Goal: Task Accomplishment & Management: Use online tool/utility

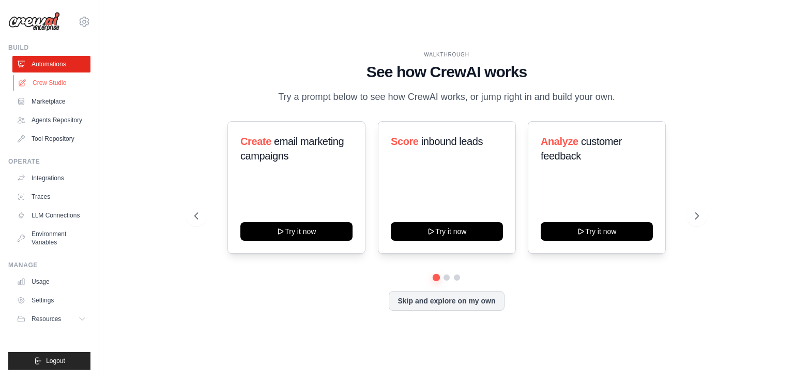
click at [47, 79] on link "Crew Studio" at bounding box center [52, 82] width 78 height 17
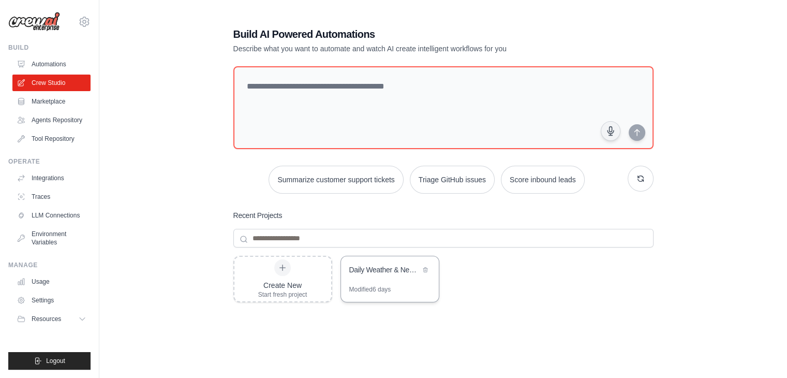
click at [367, 272] on div "Daily Weather & News Report" at bounding box center [384, 269] width 71 height 10
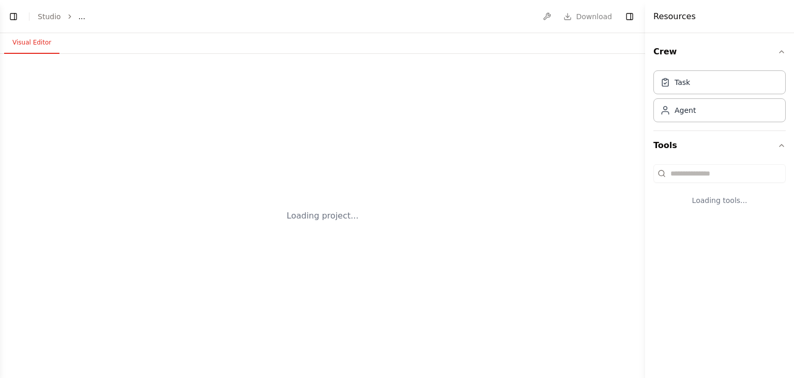
select select "****"
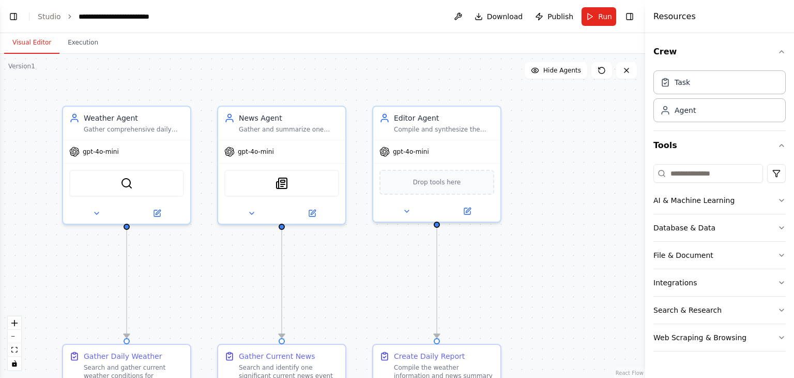
scroll to position [821, 0]
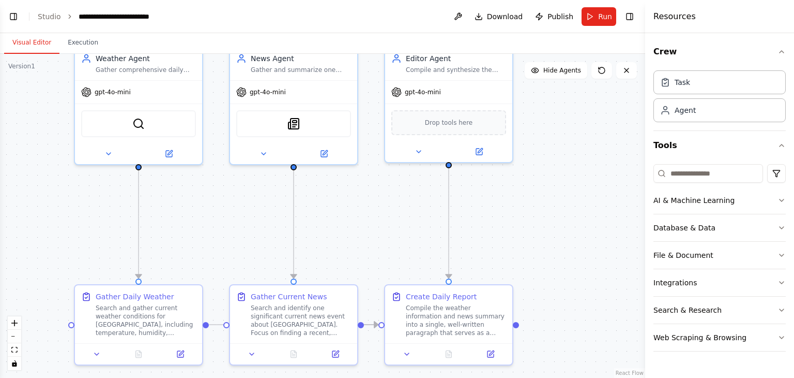
drag, startPoint x: 558, startPoint y: 267, endPoint x: 569, endPoint y: 205, distance: 63.1
click at [569, 205] on div ".deletable-edge-delete-btn { width: 20px; height: 20px; border: 0px solid #ffff…" at bounding box center [322, 216] width 645 height 324
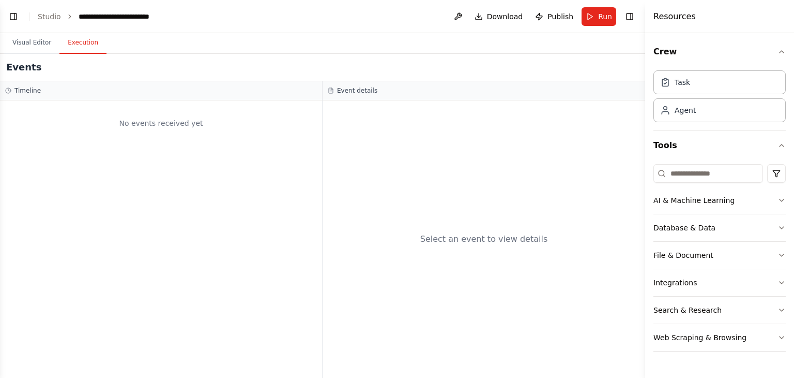
click at [87, 44] on button "Execution" at bounding box center [82, 43] width 47 height 22
click at [600, 20] on span "Run" at bounding box center [605, 16] width 14 height 10
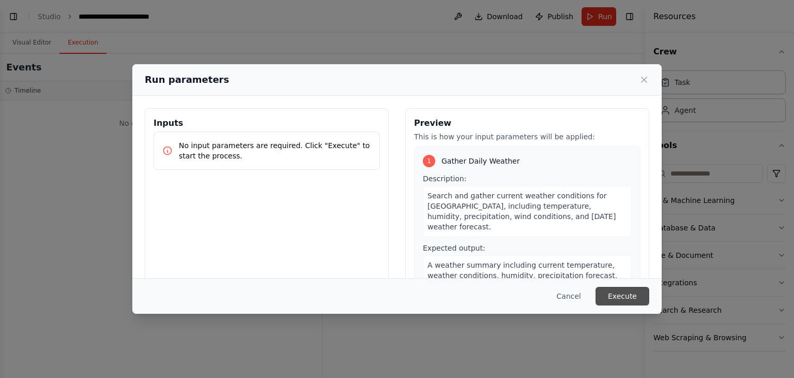
click at [625, 294] on button "Execute" at bounding box center [623, 296] width 54 height 19
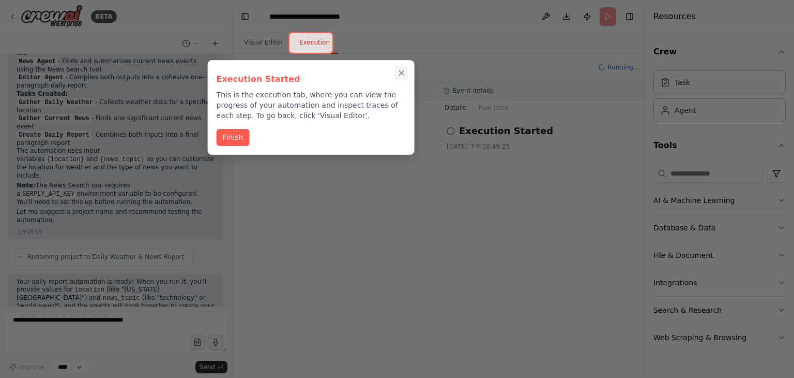
click at [397, 73] on icon "Close walkthrough" at bounding box center [401, 72] width 9 height 9
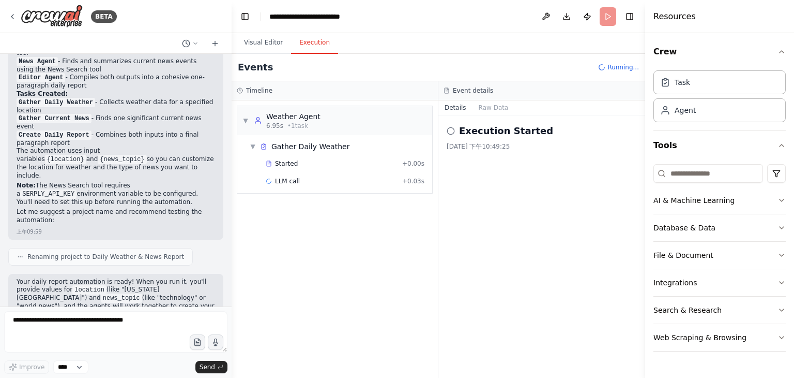
click at [302, 216] on div "▼ Weather Agent 6.95s • 1 task ▼ Gather Daily Weather Started + 0.00s LLM call …" at bounding box center [335, 238] width 206 height 277
click at [247, 17] on button "Toggle Left Sidebar" at bounding box center [245, 16] width 14 height 14
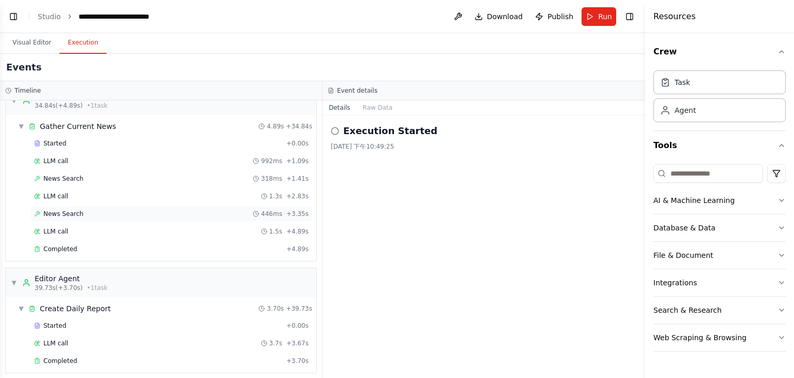
scroll to position [0, 0]
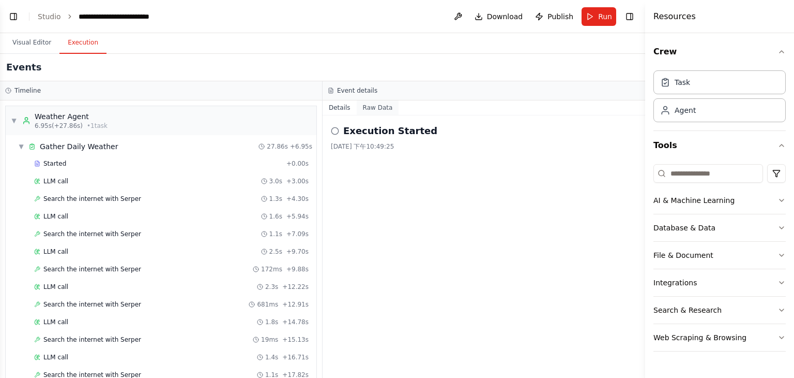
click at [373, 109] on button "Raw Data" at bounding box center [378, 107] width 42 height 14
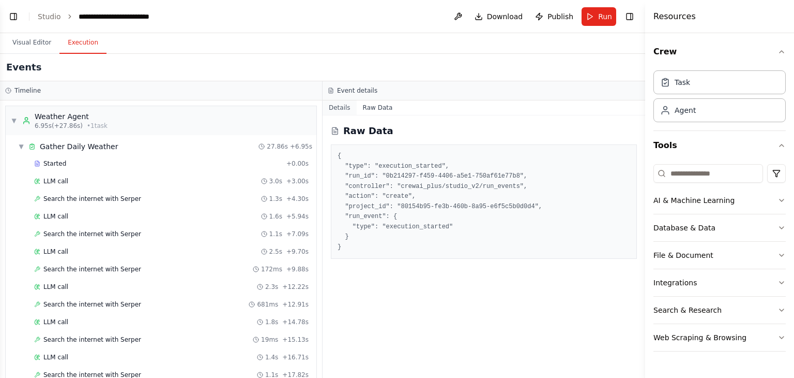
click at [338, 108] on button "Details" at bounding box center [340, 107] width 34 height 14
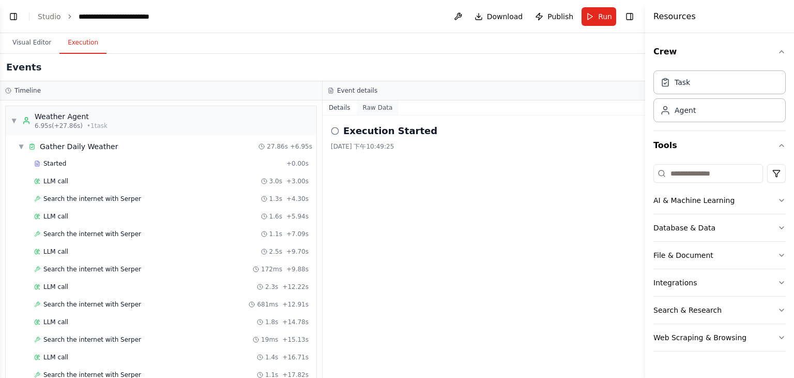
click at [374, 110] on button "Raw Data" at bounding box center [378, 107] width 42 height 14
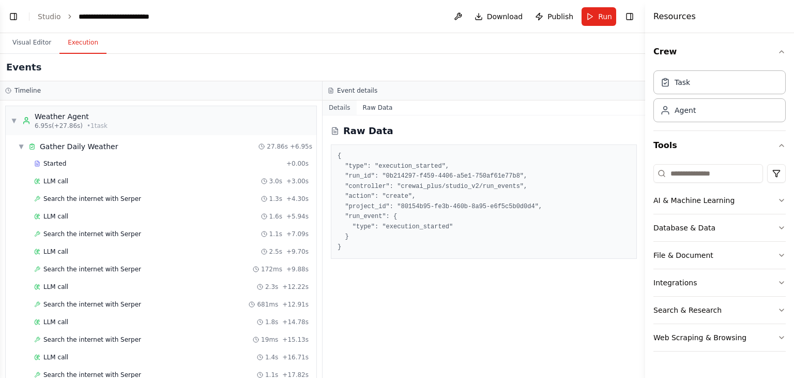
click at [344, 106] on button "Details" at bounding box center [340, 107] width 34 height 14
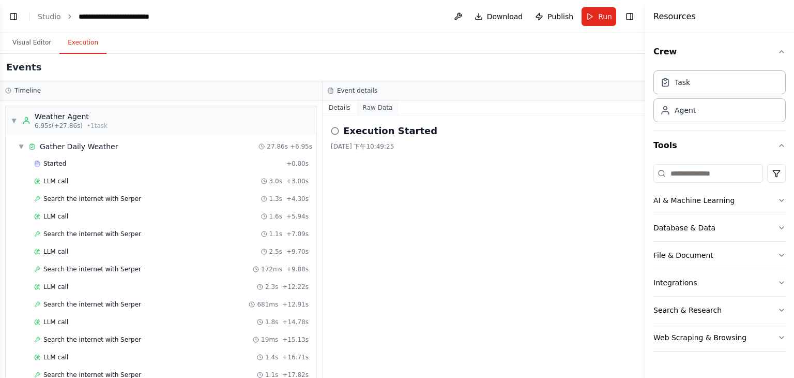
click at [365, 106] on button "Raw Data" at bounding box center [378, 107] width 42 height 14
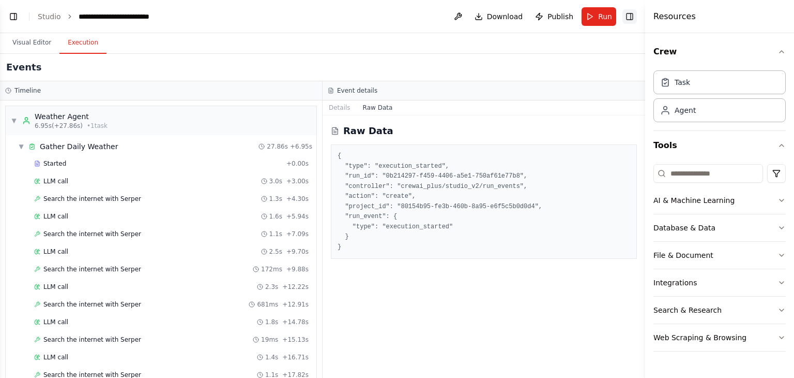
click at [631, 17] on button "Toggle Right Sidebar" at bounding box center [630, 16] width 14 height 14
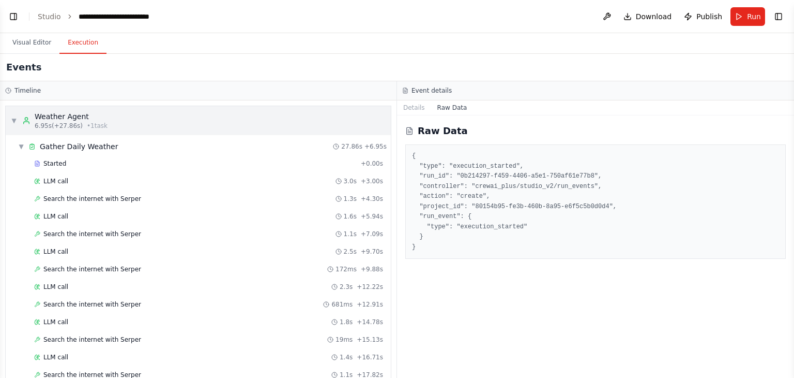
click at [33, 126] on div "Weather Agent 6.95s (+27.86s) • 1 task" at bounding box center [64, 120] width 85 height 19
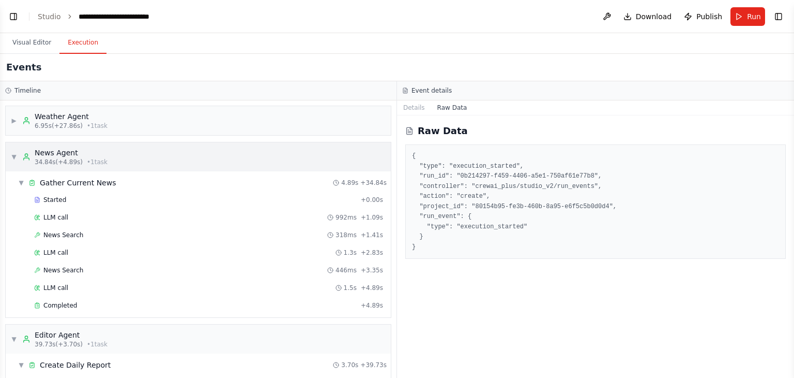
click at [52, 153] on div "News Agent" at bounding box center [71, 152] width 73 height 10
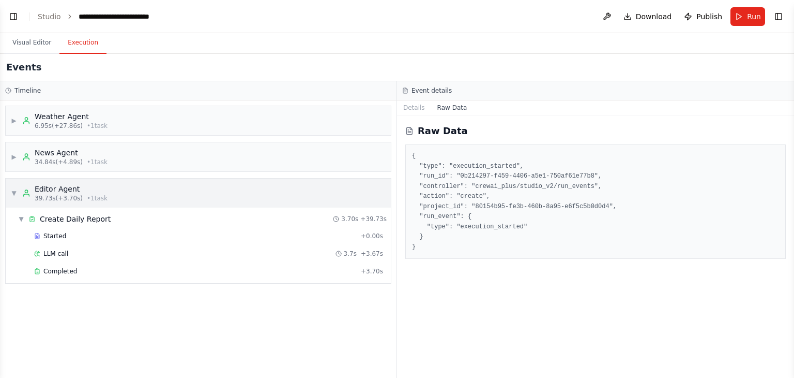
click at [70, 187] on div "Editor Agent" at bounding box center [71, 189] width 73 height 10
click at [111, 193] on div "▶ Editor Agent 39.73s (+3.70s) • 1 task" at bounding box center [198, 192] width 385 height 29
click at [109, 158] on div "▶ News Agent 34.84s (+4.89s) • 1 task" at bounding box center [198, 156] width 385 height 29
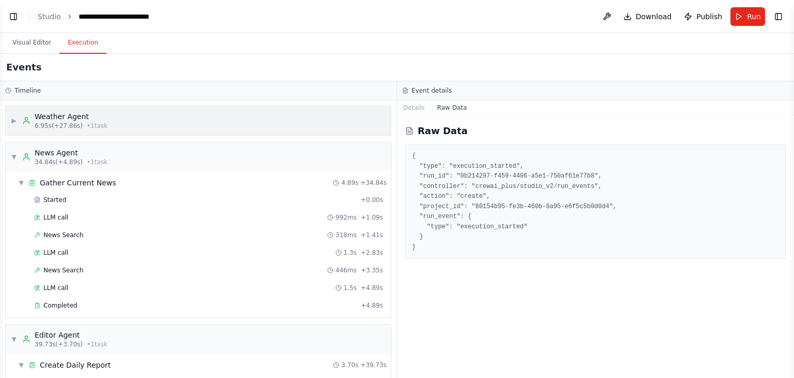
click at [107, 129] on div "▶ Weather Agent 6.95s (+27.86s) • 1 task" at bounding box center [198, 120] width 385 height 29
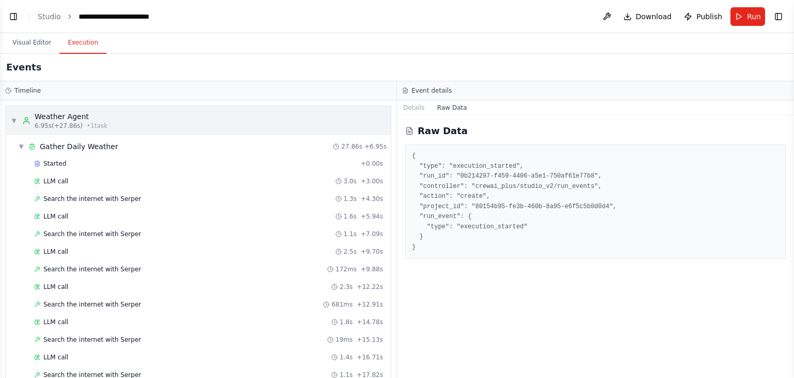
click at [107, 129] on div "▼ Weather Agent 6.95s (+27.86s) • 1 task" at bounding box center [198, 120] width 385 height 29
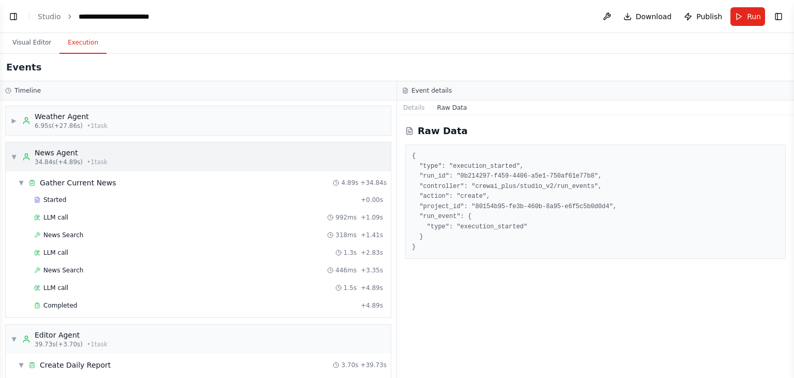
click at [108, 154] on div "▼ News Agent 34.84s (+4.89s) • 1 task" at bounding box center [198, 156] width 385 height 29
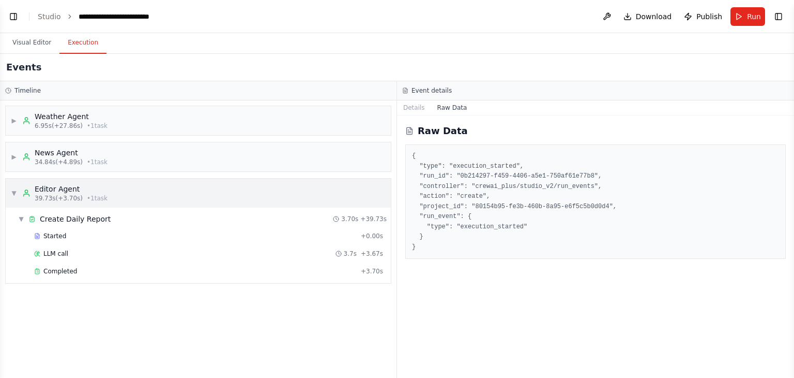
click at [111, 185] on div "▼ Editor Agent 39.73s (+3.70s) • 1 task" at bounding box center [198, 192] width 385 height 29
click at [116, 156] on div "▶ News Agent 34.84s (+4.89s) • 1 task" at bounding box center [198, 156] width 385 height 29
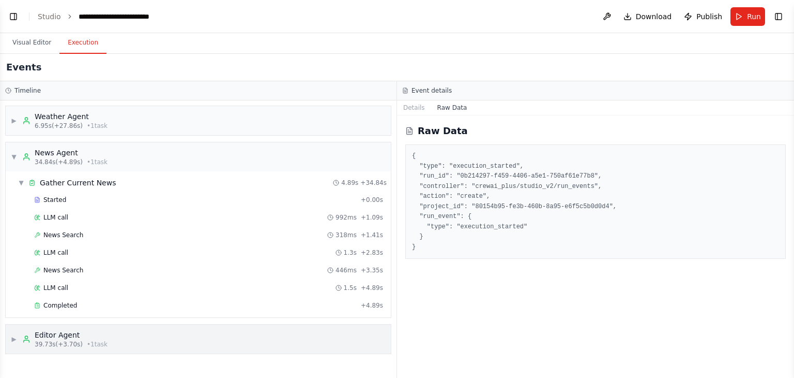
click at [131, 344] on div "▶ Editor Agent 39.73s (+3.70s) • 1 task" at bounding box center [198, 338] width 385 height 29
click at [142, 340] on div "▼ Editor Agent 39.73s (+3.70s) • 1 task" at bounding box center [198, 338] width 385 height 29
click at [413, 102] on button "Details" at bounding box center [414, 107] width 34 height 14
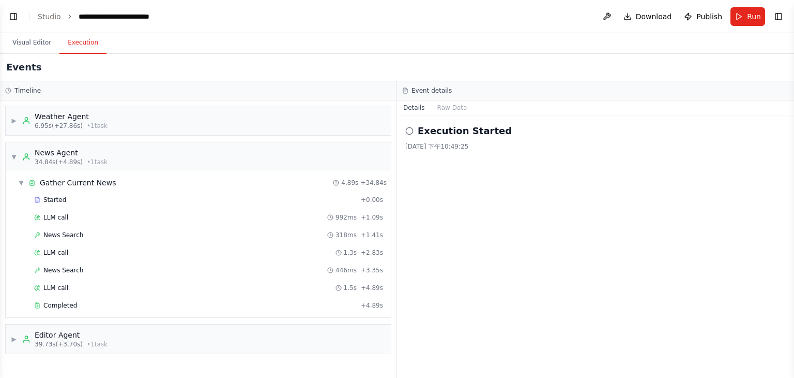
click at [432, 131] on h2 "Execution Started" at bounding box center [465, 131] width 94 height 14
click at [422, 139] on div "Execution Started [DATE] 下午10:49:25" at bounding box center [595, 137] width 381 height 27
click at [35, 45] on button "Visual Editor" at bounding box center [31, 43] width 55 height 22
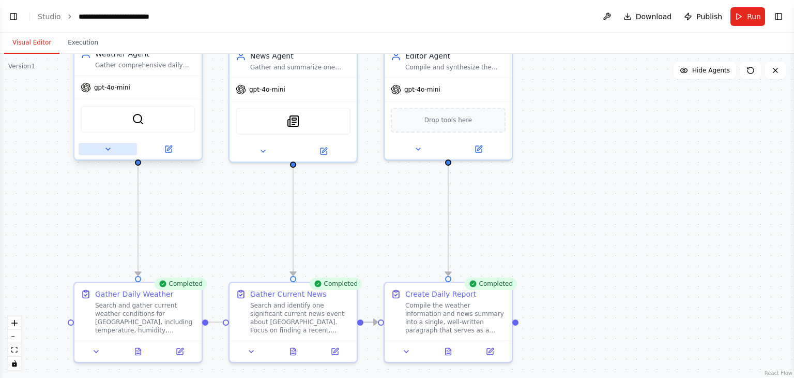
click at [115, 148] on button at bounding box center [108, 149] width 58 height 12
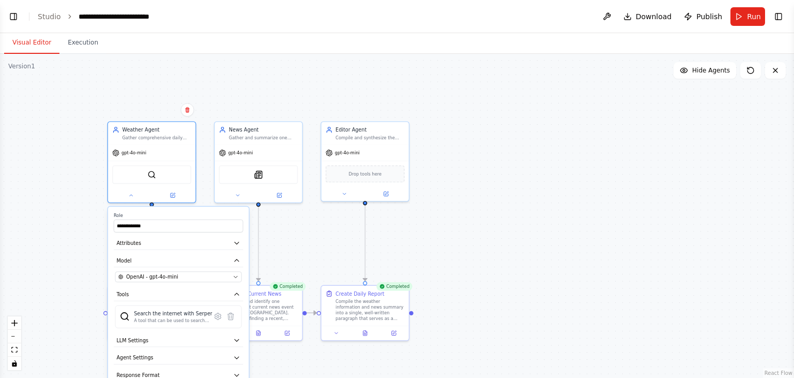
drag, startPoint x: 513, startPoint y: 286, endPoint x: 548, endPoint y: 142, distance: 148.0
click at [548, 142] on div "**********" at bounding box center [397, 216] width 794 height 324
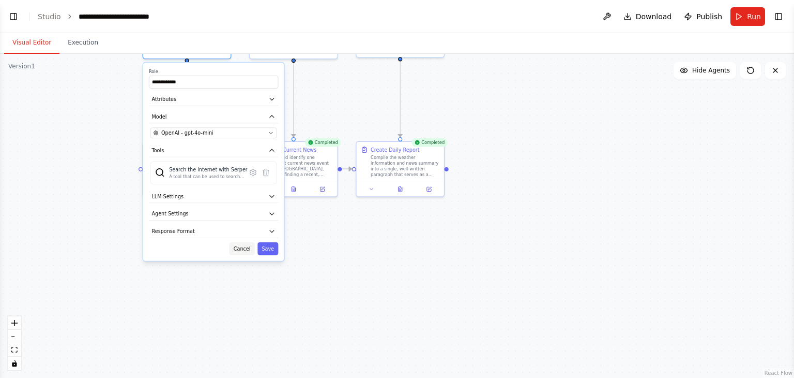
click at [247, 249] on button "Cancel" at bounding box center [242, 248] width 25 height 13
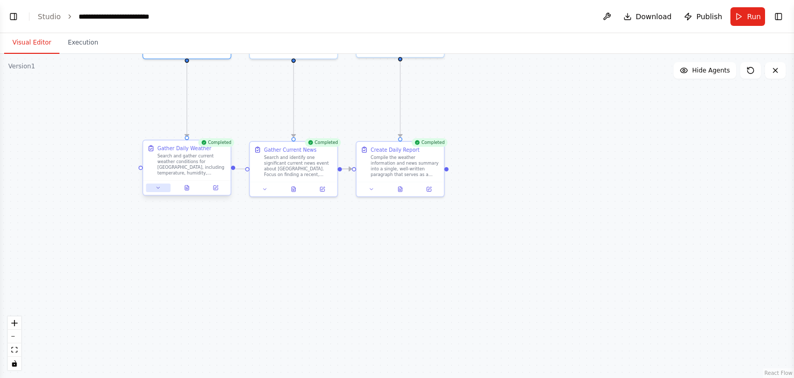
click at [157, 190] on icon at bounding box center [159, 188] width 6 height 6
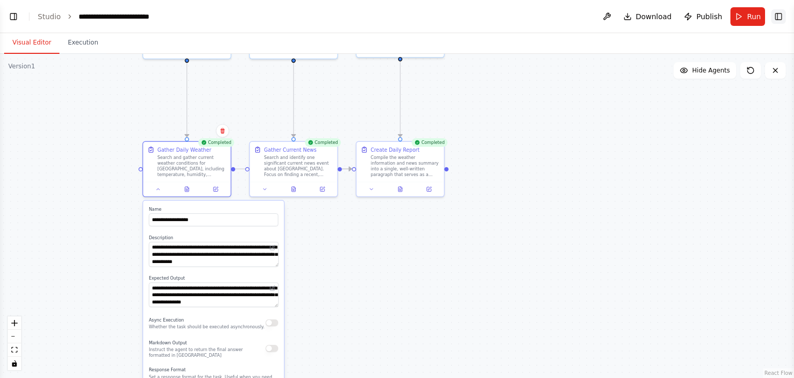
click at [784, 11] on button "Toggle Right Sidebar" at bounding box center [779, 16] width 14 height 14
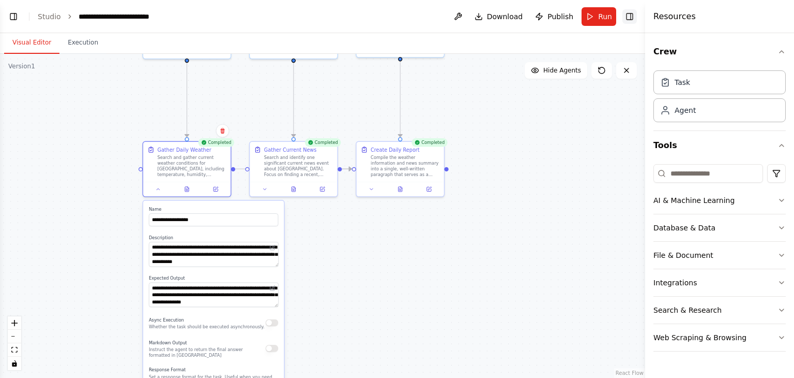
click at [631, 16] on button "Toggle Right Sidebar" at bounding box center [630, 16] width 14 height 14
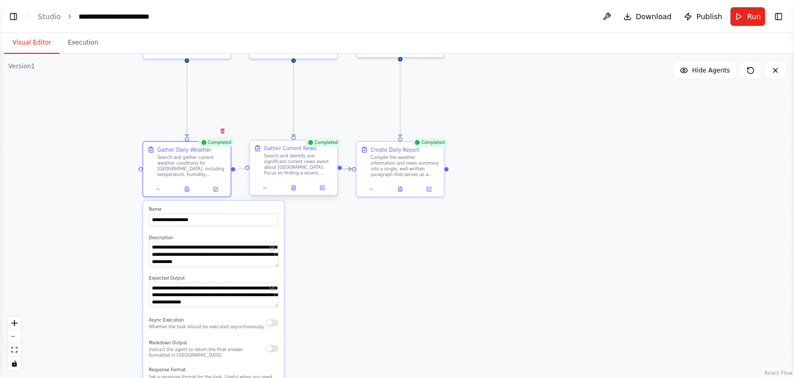
click at [266, 194] on div "Gather Current News Search and identify one significant current news event abou…" at bounding box center [293, 168] width 89 height 56
click at [265, 191] on div at bounding box center [293, 187] width 87 height 14
click at [265, 185] on icon at bounding box center [265, 188] width 6 height 6
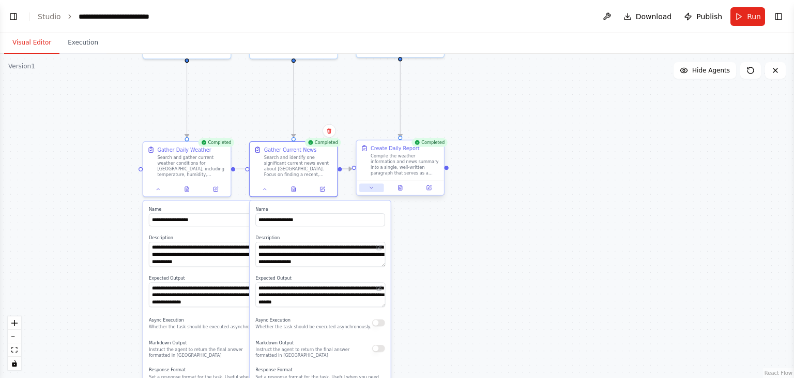
click at [377, 185] on button at bounding box center [371, 187] width 24 height 9
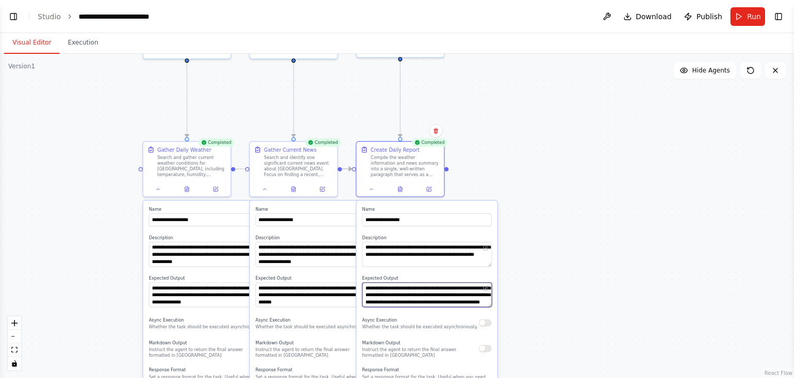
scroll to position [21, 0]
drag, startPoint x: 409, startPoint y: 301, endPoint x: 427, endPoint y: 290, distance: 21.8
click at [427, 290] on textarea "**********" at bounding box center [428, 294] width 130 height 25
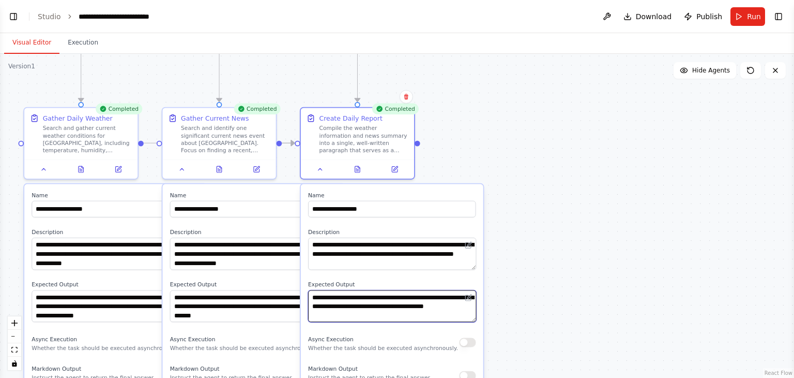
type textarea "**********"
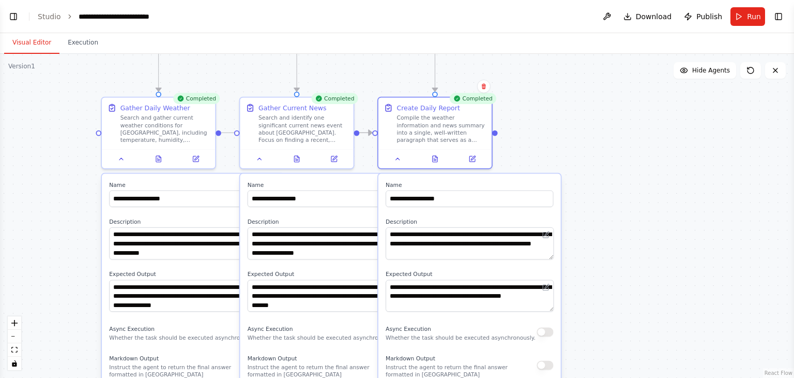
drag, startPoint x: 502, startPoint y: 130, endPoint x: 573, endPoint y: 121, distance: 71.5
click at [573, 121] on div ".deletable-edge-delete-btn { width: 20px; height: 20px; border: 0px solid #ffff…" at bounding box center [397, 216] width 794 height 324
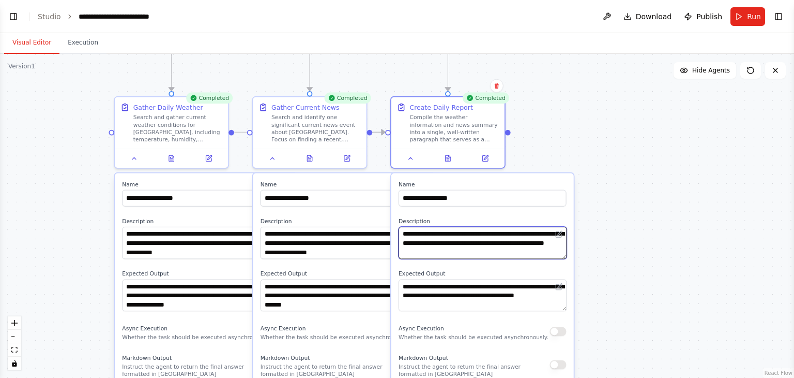
drag, startPoint x: 507, startPoint y: 243, endPoint x: 469, endPoint y: 243, distance: 38.8
click at [469, 243] on textarea "**********" at bounding box center [483, 243] width 168 height 32
drag, startPoint x: 447, startPoint y: 252, endPoint x: 402, endPoint y: 250, distance: 45.6
click at [402, 250] on textarea "**********" at bounding box center [483, 243] width 168 height 32
type textarea "**********"
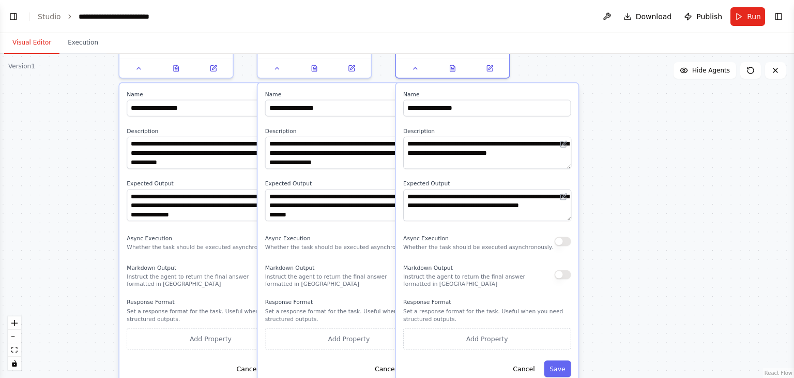
drag, startPoint x: 613, startPoint y: 298, endPoint x: 620, endPoint y: 195, distance: 102.6
click at [620, 195] on div ".deletable-edge-delete-btn { width: 20px; height: 20px; border: 0px solid #ffff…" at bounding box center [397, 216] width 794 height 324
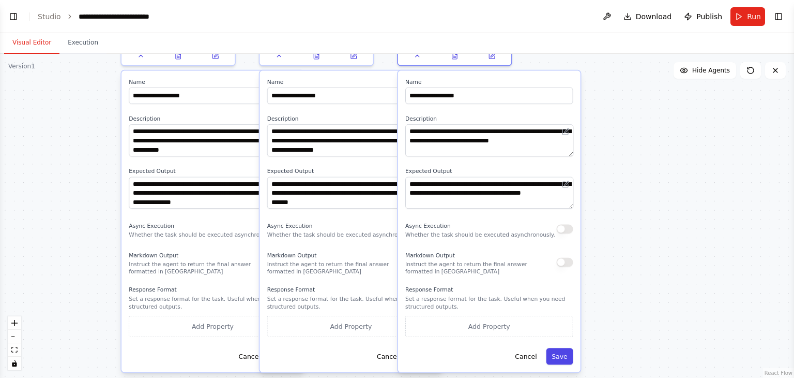
click at [567, 356] on button "Save" at bounding box center [559, 356] width 27 height 17
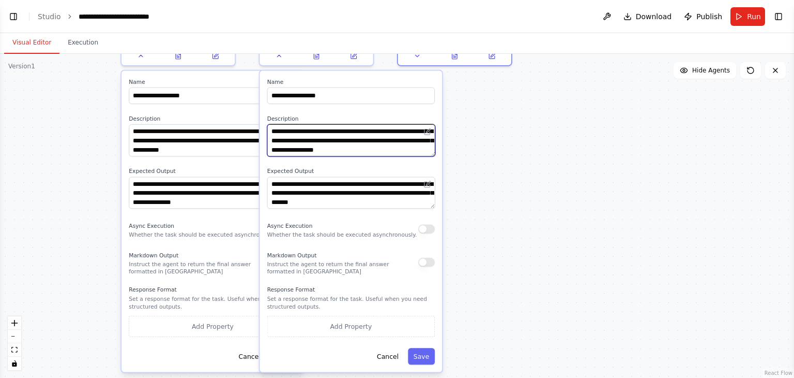
scroll to position [10, 0]
drag, startPoint x: 317, startPoint y: 140, endPoint x: 272, endPoint y: 143, distance: 45.1
click at [272, 143] on textarea "**********" at bounding box center [351, 140] width 168 height 32
click at [408, 149] on textarea "**********" at bounding box center [351, 140] width 168 height 32
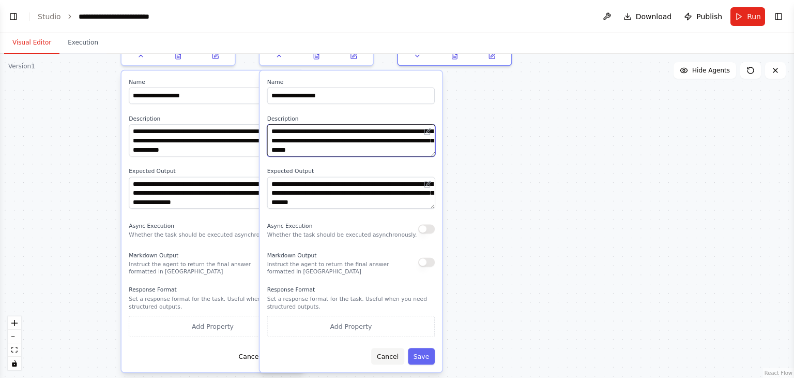
type textarea "**********"
click at [398, 354] on button "Cancel" at bounding box center [387, 356] width 33 height 17
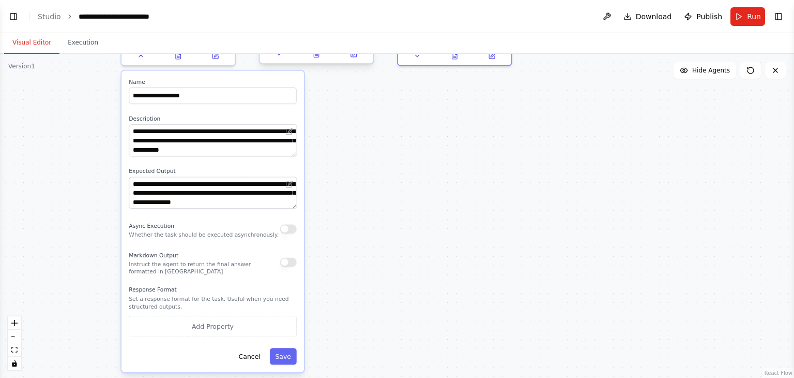
click at [283, 62] on div at bounding box center [316, 53] width 113 height 19
click at [279, 57] on icon at bounding box center [279, 53] width 7 height 7
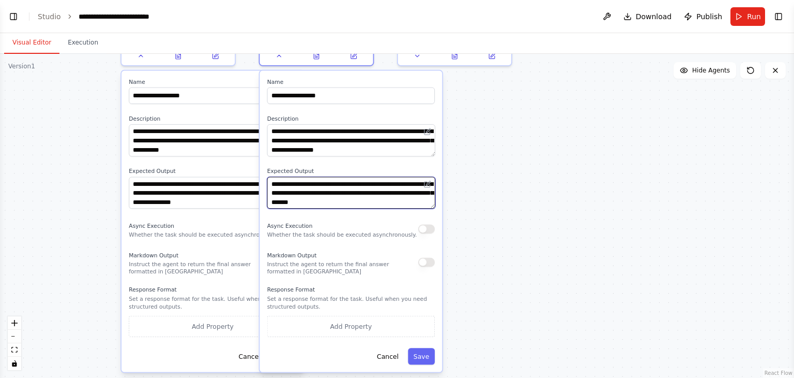
scroll to position [10, 0]
click at [432, 182] on button at bounding box center [427, 183] width 11 height 11
click at [204, 77] on div "**********" at bounding box center [213, 221] width 183 height 301
click at [389, 357] on button "Cancel" at bounding box center [387, 356] width 33 height 17
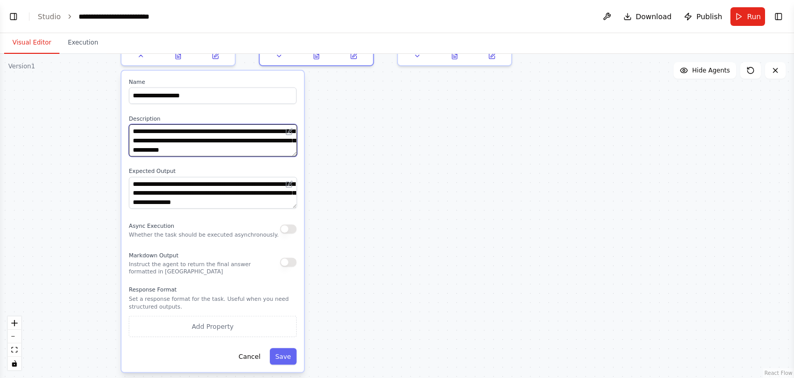
click at [269, 140] on textarea "**********" at bounding box center [213, 140] width 168 height 32
drag, startPoint x: 172, startPoint y: 142, endPoint x: 133, endPoint y: 140, distance: 38.9
click at [133, 140] on textarea "**********" at bounding box center [213, 140] width 168 height 32
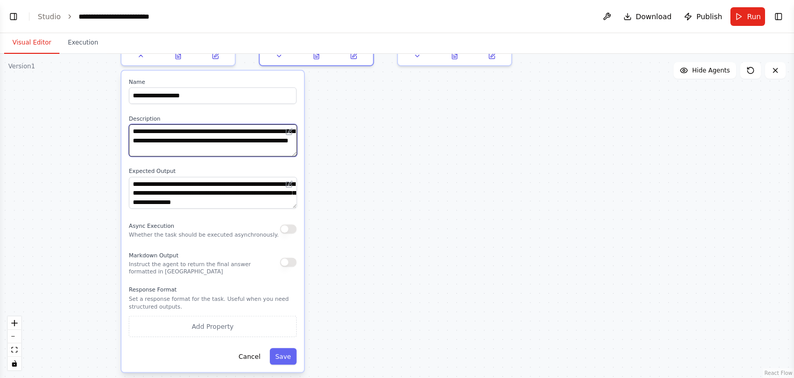
click at [164, 149] on textarea "**********" at bounding box center [213, 140] width 168 height 32
type textarea "**********"
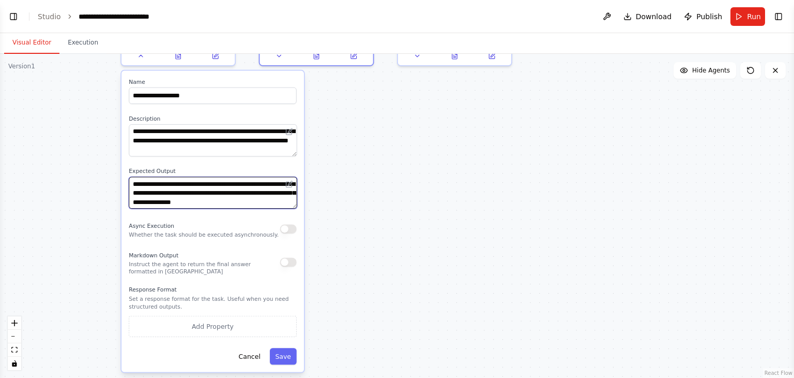
drag, startPoint x: 222, startPoint y: 193, endPoint x: 290, endPoint y: 191, distance: 68.3
click at [290, 191] on textarea "**********" at bounding box center [213, 192] width 168 height 32
type textarea "**********"
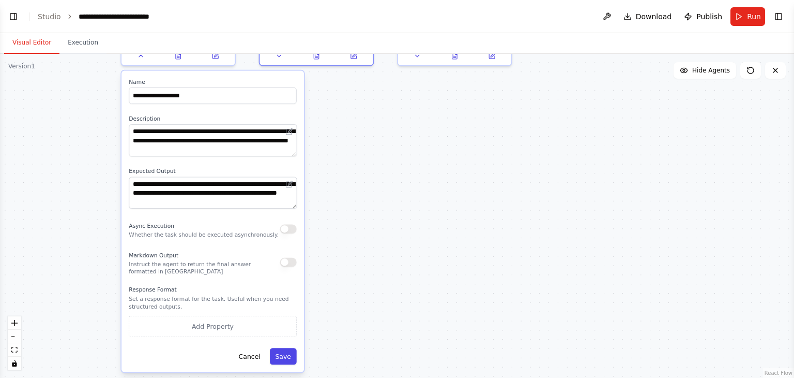
click at [289, 354] on button "Save" at bounding box center [283, 356] width 27 height 17
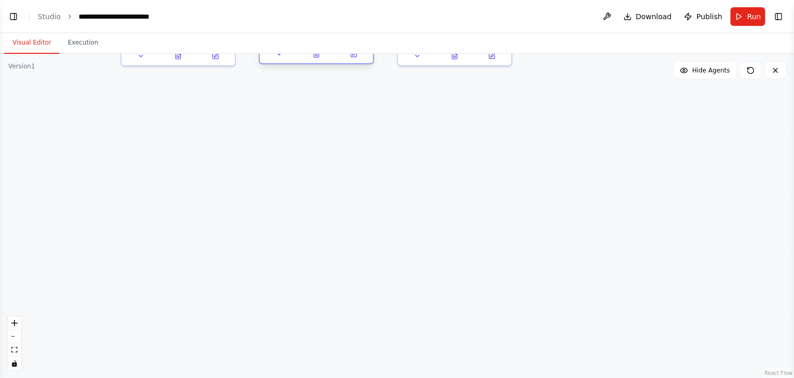
click at [281, 61] on div at bounding box center [316, 53] width 113 height 19
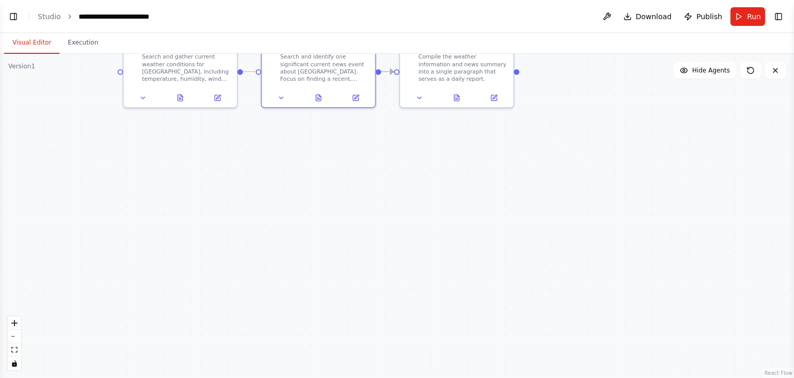
drag, startPoint x: 310, startPoint y: 108, endPoint x: 312, endPoint y: 151, distance: 42.5
click at [312, 151] on div ".deletable-edge-delete-btn { width: 20px; height: 20px; border: 0px solid #ffff…" at bounding box center [397, 216] width 794 height 324
click at [281, 101] on button at bounding box center [282, 96] width 32 height 11
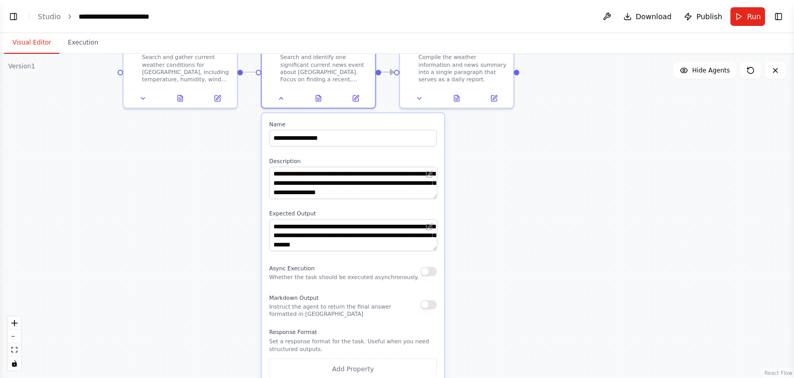
click at [437, 190] on div "**********" at bounding box center [353, 263] width 183 height 301
drag, startPoint x: 314, startPoint y: 191, endPoint x: 337, endPoint y: 185, distance: 23.7
click at [337, 185] on textarea "**********" at bounding box center [353, 183] width 168 height 32
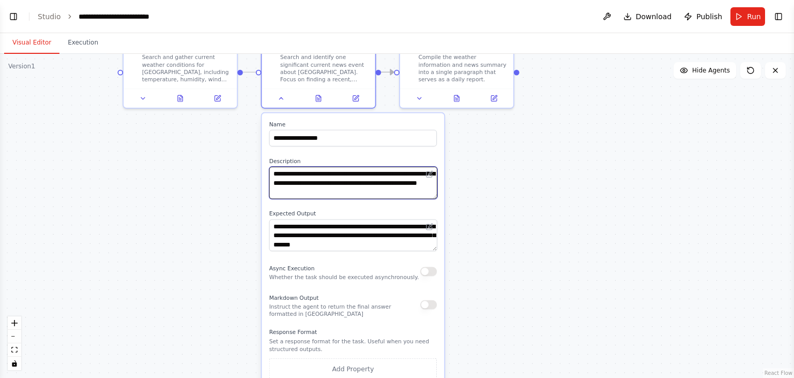
type textarea "**********"
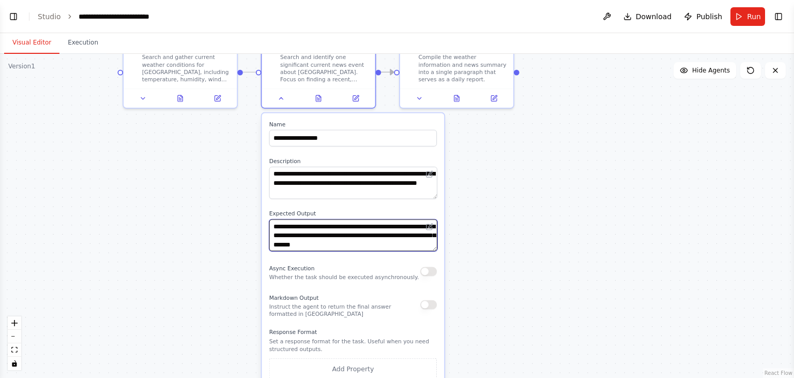
click at [324, 232] on textarea "**********" at bounding box center [353, 235] width 168 height 32
click at [318, 234] on textarea "**********" at bounding box center [353, 235] width 168 height 32
click at [414, 233] on textarea "**********" at bounding box center [353, 235] width 168 height 32
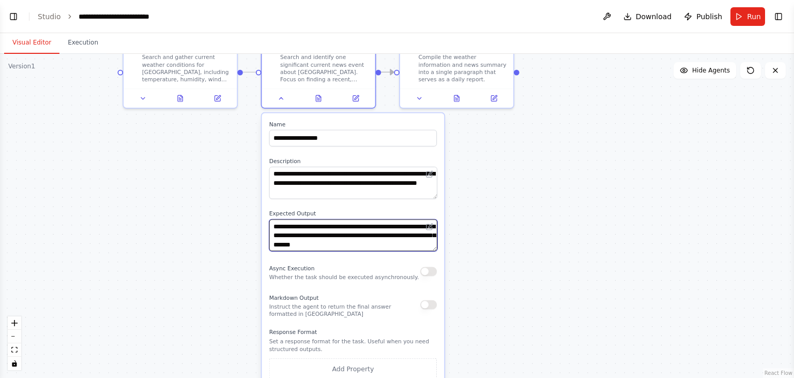
click at [419, 222] on textarea "**********" at bounding box center [353, 235] width 168 height 32
type textarea "**********"
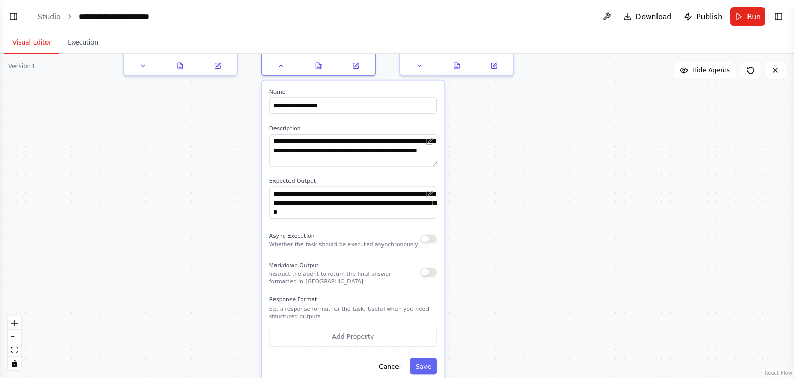
drag, startPoint x: 486, startPoint y: 269, endPoint x: 488, endPoint y: 193, distance: 75.5
click at [488, 193] on div ".deletable-edge-delete-btn { width: 20px; height: 20px; border: 0px solid #ffff…" at bounding box center [397, 216] width 794 height 324
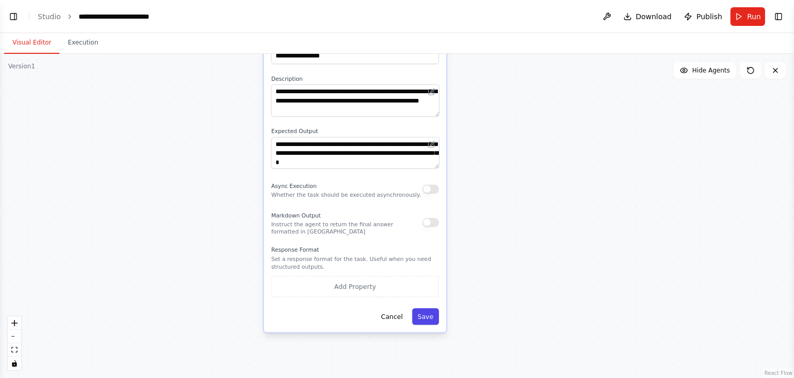
click at [426, 322] on button "Save" at bounding box center [425, 316] width 27 height 17
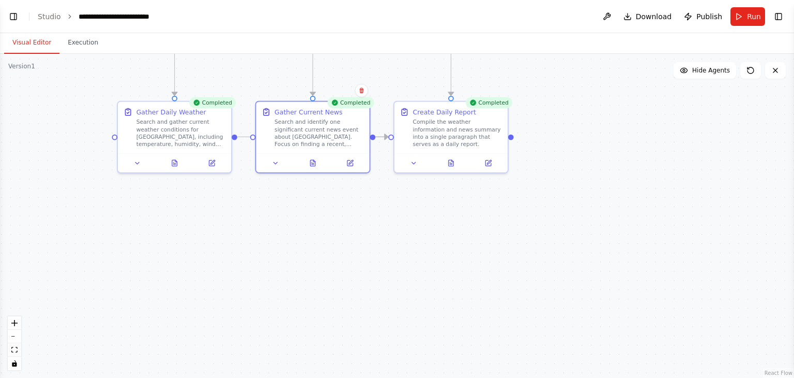
drag, startPoint x: 528, startPoint y: 185, endPoint x: 518, endPoint y: 309, distance: 125.0
click at [518, 309] on div ".deletable-edge-delete-btn { width: 20px; height: 20px; border: 0px solid #ffff…" at bounding box center [397, 216] width 794 height 324
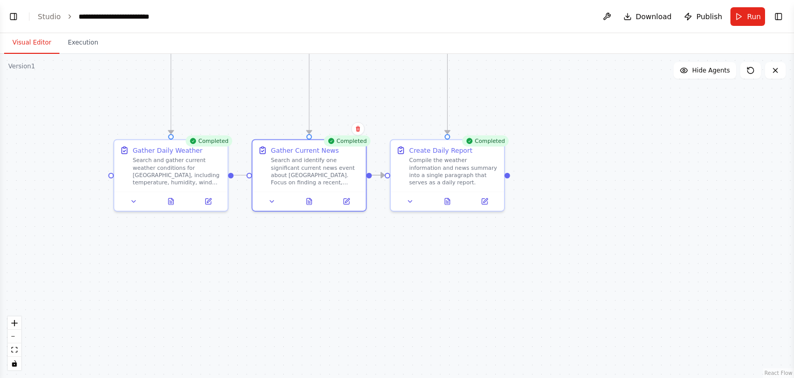
drag, startPoint x: 563, startPoint y: 135, endPoint x: 558, endPoint y: 180, distance: 45.9
click at [558, 180] on div ".deletable-edge-delete-btn { width: 20px; height: 20px; border: 0px solid #ffff…" at bounding box center [397, 216] width 794 height 324
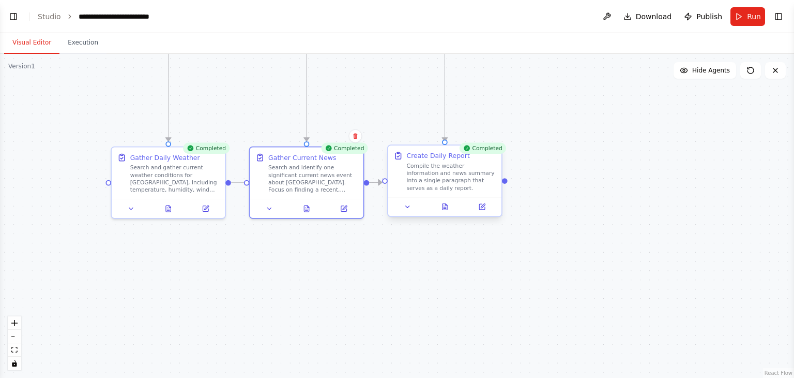
click at [408, 212] on div at bounding box center [444, 206] width 113 height 19
click at [405, 207] on icon at bounding box center [407, 206] width 7 height 7
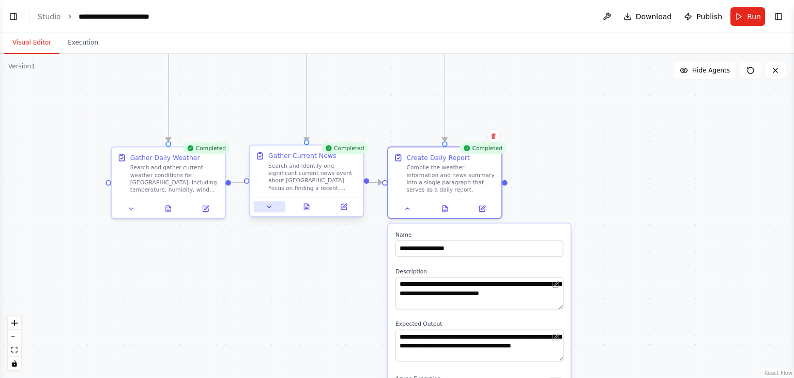
click at [273, 205] on icon at bounding box center [269, 206] width 7 height 7
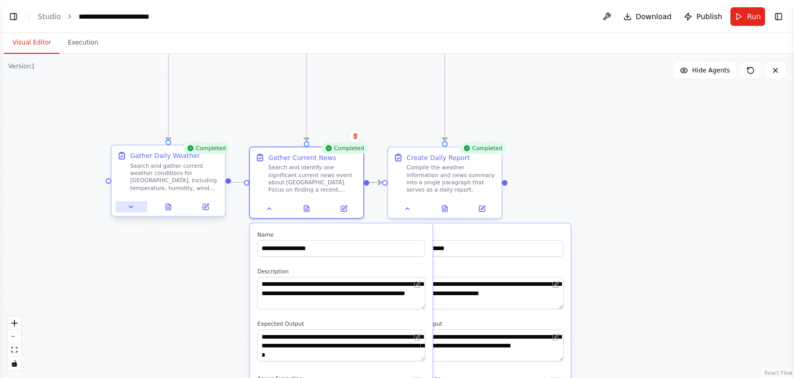
click at [134, 203] on icon at bounding box center [131, 206] width 7 height 7
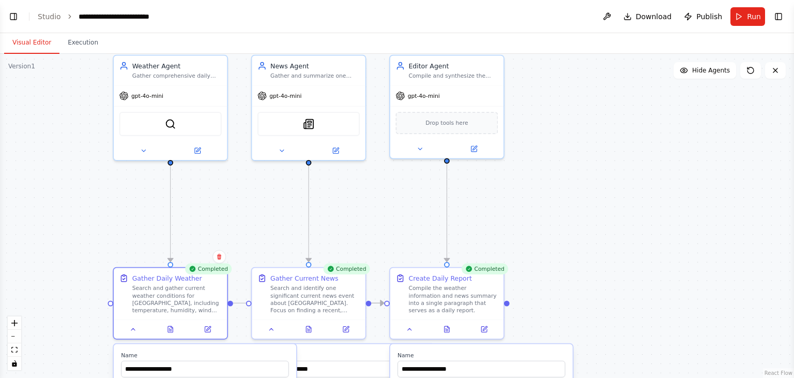
drag, startPoint x: 386, startPoint y: 96, endPoint x: 388, endPoint y: 216, distance: 120.5
click at [388, 216] on div ".deletable-edge-delete-btn { width: 20px; height: 20px; border: 0px solid #ffff…" at bounding box center [397, 216] width 794 height 324
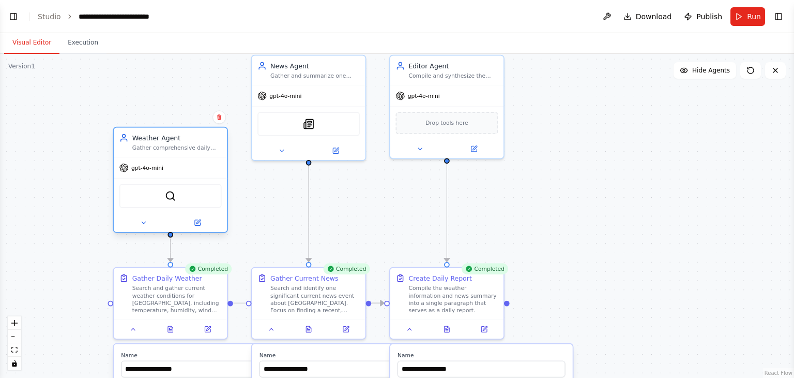
drag, startPoint x: 172, startPoint y: 82, endPoint x: 173, endPoint y: 157, distance: 75.0
click at [173, 157] on div "Weather Agent Gather comprehensive daily weather conditions for [GEOGRAPHIC_DAT…" at bounding box center [170, 180] width 115 height 106
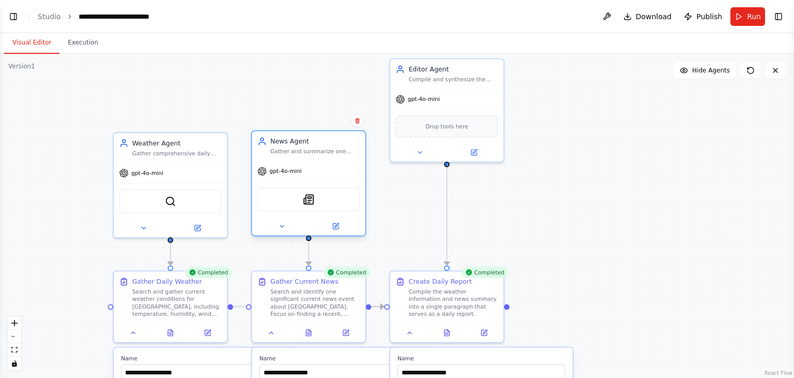
drag, startPoint x: 328, startPoint y: 66, endPoint x: 327, endPoint y: 143, distance: 77.1
click at [327, 143] on div "News Agent" at bounding box center [314, 141] width 89 height 9
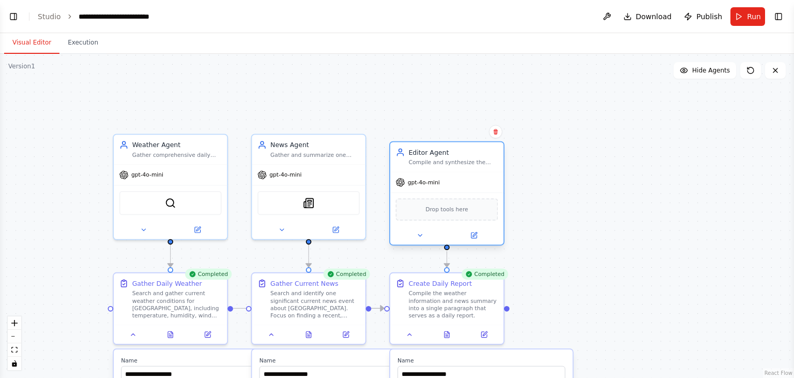
drag, startPoint x: 459, startPoint y: 70, endPoint x: 455, endPoint y: 153, distance: 82.9
click at [455, 153] on div "Editor Agent" at bounding box center [453, 151] width 89 height 9
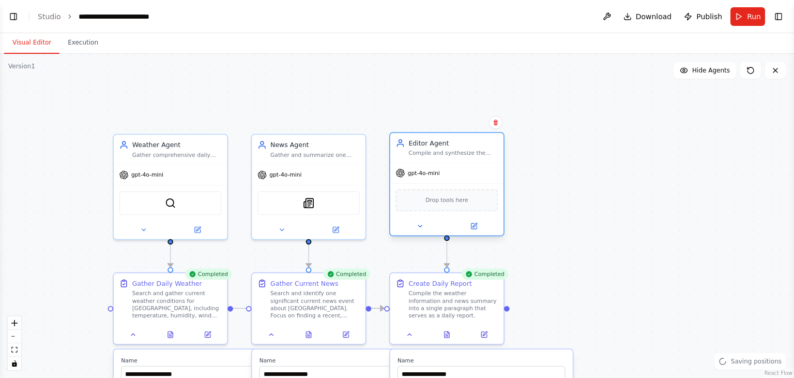
drag, startPoint x: 455, startPoint y: 147, endPoint x: 454, endPoint y: 141, distance: 6.2
click at [454, 141] on div "Editor Agent" at bounding box center [453, 142] width 89 height 9
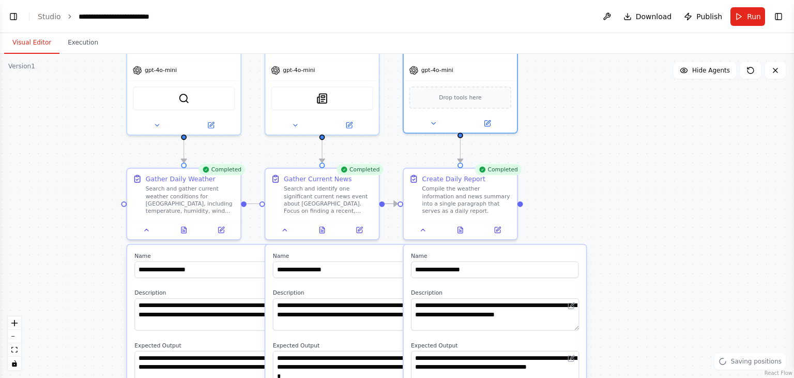
drag, startPoint x: 558, startPoint y: 201, endPoint x: 574, endPoint y: 76, distance: 126.8
click at [574, 76] on div ".deletable-edge-delete-btn { width: 20px; height: 20px; border: 0px solid #ffff…" at bounding box center [397, 216] width 794 height 324
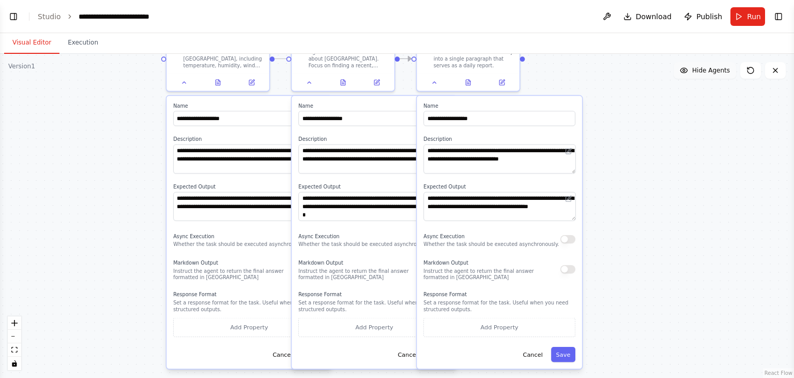
drag, startPoint x: 693, startPoint y: 188, endPoint x: 683, endPoint y: 69, distance: 119.4
click at [683, 69] on div "Version 1 Show Tools Hide Agents .deletable-edge-delete-btn { width: 20px; heig…" at bounding box center [397, 216] width 794 height 324
click at [525, 334] on button "Add Property" at bounding box center [499, 327] width 152 height 19
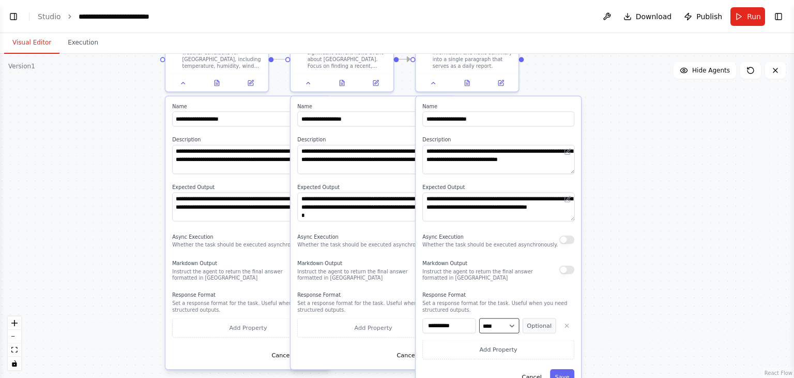
click at [503, 326] on select "**** ******* ******* **** ******" at bounding box center [499, 325] width 40 height 15
click at [513, 327] on select "**** ******* ******* **** ******" at bounding box center [499, 325] width 40 height 15
click at [507, 327] on select "**** ******* ******* **** ******" at bounding box center [499, 325] width 40 height 15
click at [569, 323] on icon "button" at bounding box center [567, 325] width 7 height 7
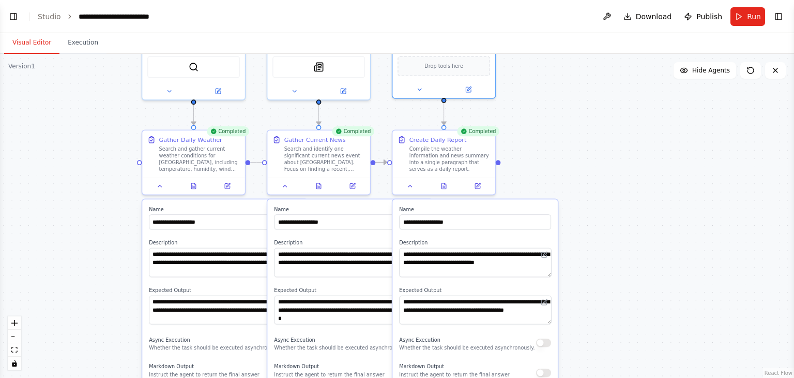
drag, startPoint x: 630, startPoint y: 223, endPoint x: 598, endPoint y: 342, distance: 122.7
click at [598, 342] on div ".deletable-edge-delete-btn { width: 20px; height: 20px; border: 0px solid #ffff…" at bounding box center [397, 216] width 794 height 324
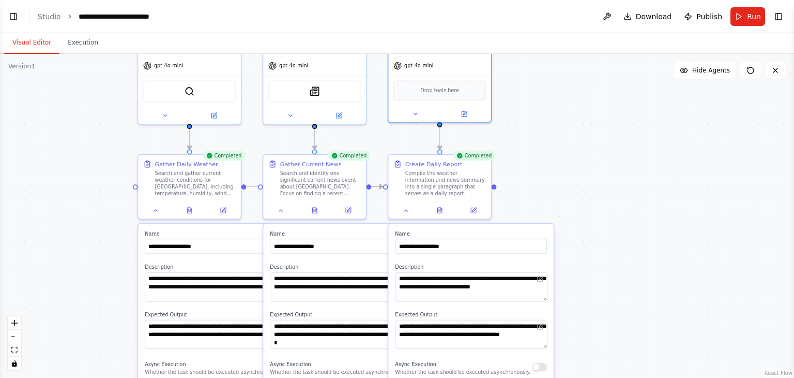
drag, startPoint x: 599, startPoint y: 149, endPoint x: 609, endPoint y: 135, distance: 16.8
click at [609, 135] on div ".deletable-edge-delete-btn { width: 20px; height: 20px; border: 0px solid #ffff…" at bounding box center [397, 216] width 794 height 324
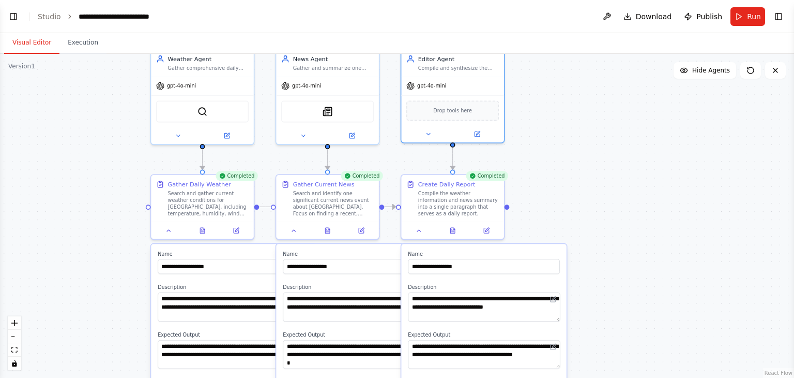
drag, startPoint x: 559, startPoint y: 118, endPoint x: 567, endPoint y: 161, distance: 43.7
click at [567, 161] on div ".deletable-edge-delete-btn { width: 20px; height: 20px; border: 0px solid #ffff…" at bounding box center [397, 216] width 794 height 324
click at [262, 255] on label "Name" at bounding box center [234, 253] width 152 height 7
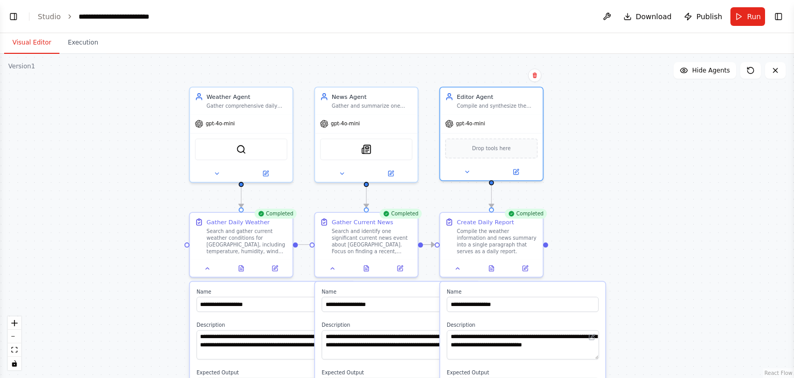
drag, startPoint x: 573, startPoint y: 153, endPoint x: 612, endPoint y: 190, distance: 54.5
click at [612, 190] on div ".deletable-edge-delete-btn { width: 20px; height: 20px; border: 0px solid #ffff…" at bounding box center [397, 216] width 794 height 324
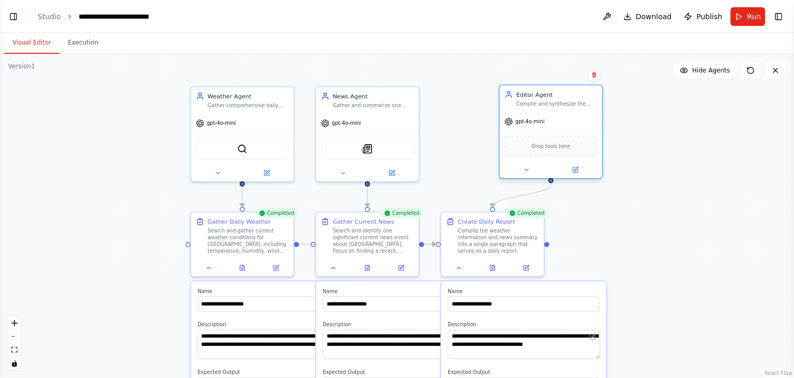
drag, startPoint x: 526, startPoint y: 111, endPoint x: 582, endPoint y: 112, distance: 55.9
click at [582, 112] on div "Editor Agent Compile and synthesize the outputs from the Weather Agent and News…" at bounding box center [551, 131] width 104 height 94
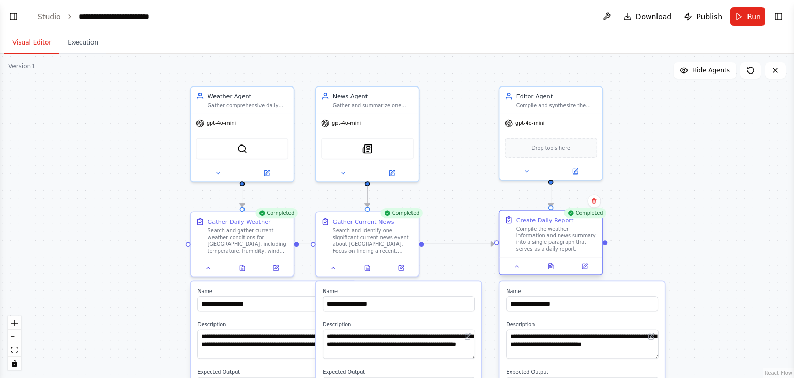
drag, startPoint x: 504, startPoint y: 239, endPoint x: 565, endPoint y: 238, distance: 61.0
click at [565, 238] on div "Compile the weather information and news summary into a single paragraph that s…" at bounding box center [557, 238] width 81 height 27
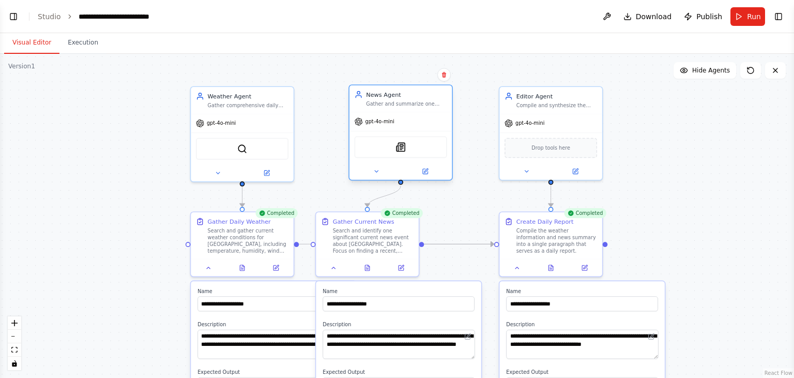
drag, startPoint x: 368, startPoint y: 99, endPoint x: 403, endPoint y: 100, distance: 35.2
click at [403, 100] on div "News Agent [PERSON_NAME] and summarize one current significant news event from,…" at bounding box center [406, 98] width 81 height 17
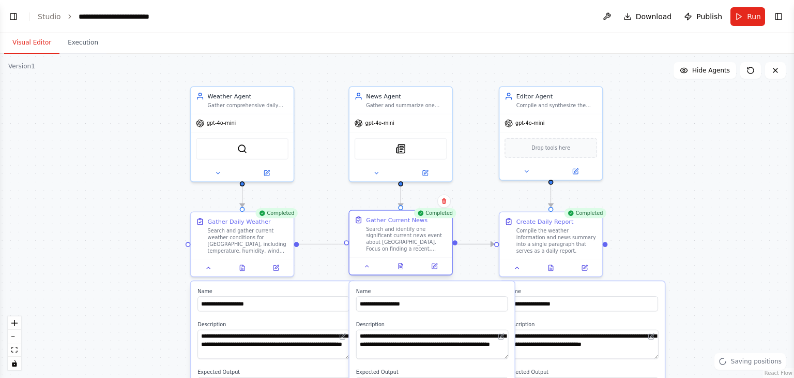
drag, startPoint x: 368, startPoint y: 236, endPoint x: 400, endPoint y: 232, distance: 32.3
click at [400, 232] on div "Search and identify one significant current news event about [GEOGRAPHIC_DATA].…" at bounding box center [406, 238] width 81 height 27
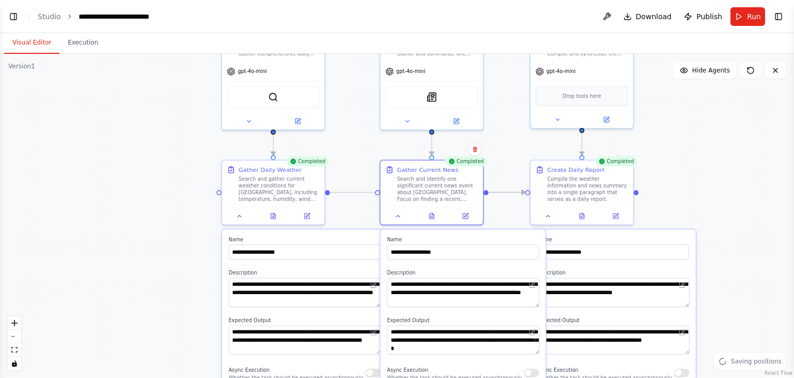
drag, startPoint x: 672, startPoint y: 218, endPoint x: 708, endPoint y: 168, distance: 61.6
click at [708, 168] on div ".deletable-edge-delete-btn { width: 20px; height: 20px; border: 0px solid #ffff…" at bounding box center [397, 216] width 794 height 324
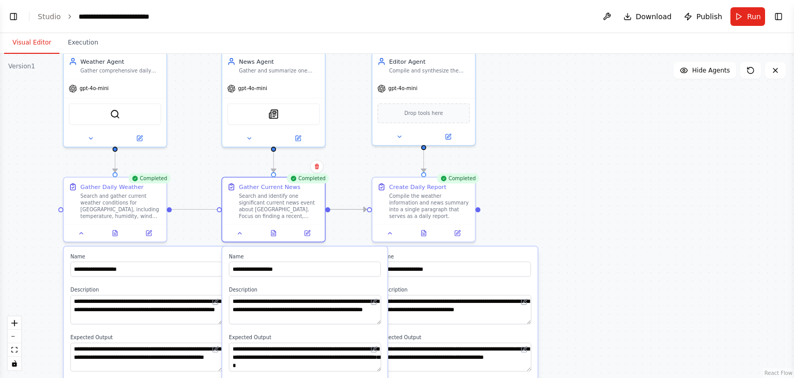
drag, startPoint x: 702, startPoint y: 165, endPoint x: 539, endPoint y: 182, distance: 163.8
click at [539, 182] on div ".deletable-edge-delete-btn { width: 20px; height: 20px; border: 0px solid #ffff…" at bounding box center [397, 216] width 794 height 324
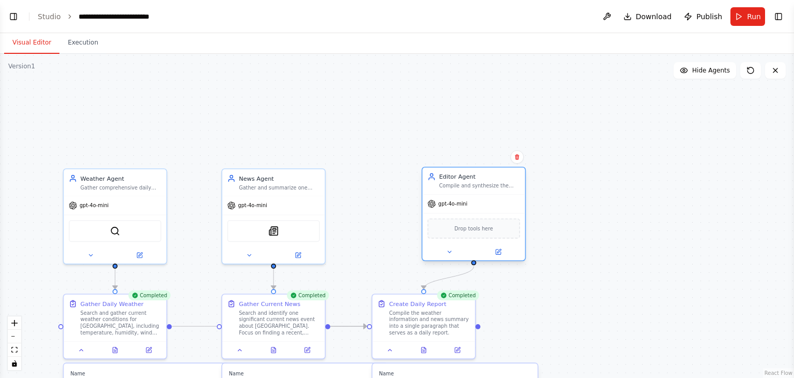
drag, startPoint x: 451, startPoint y: 64, endPoint x: 504, endPoint y: 182, distance: 128.9
click at [504, 182] on div "Editor Agent Compile and synthesize the outputs from the Weather Agent and News…" at bounding box center [479, 180] width 81 height 17
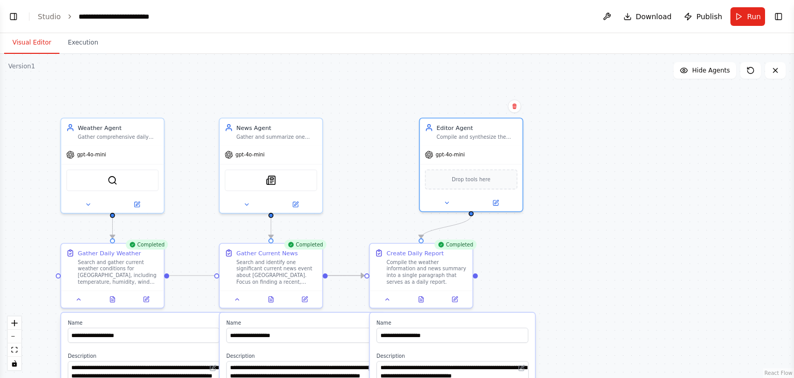
drag, startPoint x: 631, startPoint y: 230, endPoint x: 628, endPoint y: 179, distance: 50.2
click at [628, 179] on div ".deletable-edge-delete-btn { width: 20px; height: 20px; border: 0px solid #ffff…" at bounding box center [397, 216] width 794 height 324
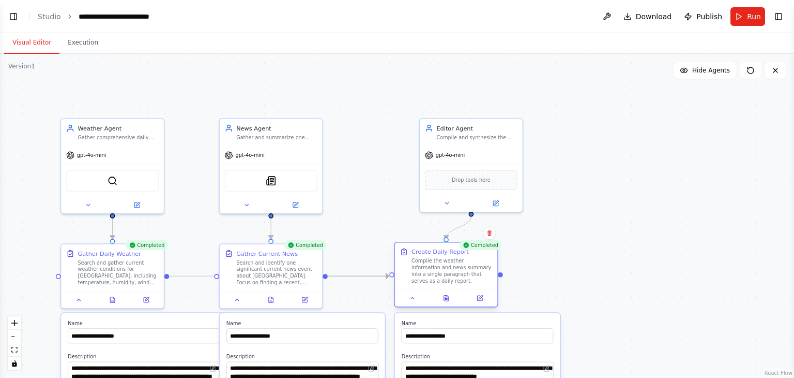
drag, startPoint x: 414, startPoint y: 269, endPoint x: 444, endPoint y: 267, distance: 30.1
click at [444, 267] on div "Compile the weather information and news summary into a single paragraph that s…" at bounding box center [452, 271] width 81 height 27
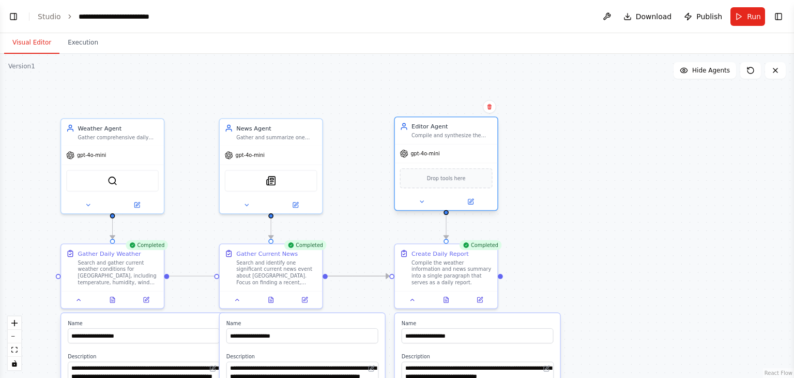
drag, startPoint x: 471, startPoint y: 165, endPoint x: 446, endPoint y: 166, distance: 24.8
click at [446, 166] on div "Drop tools here" at bounding box center [446, 177] width 102 height 31
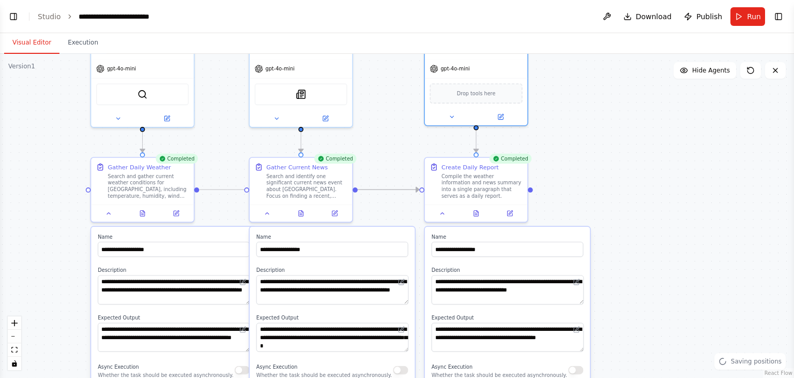
drag, startPoint x: 579, startPoint y: 227, endPoint x: 609, endPoint y: 142, distance: 90.0
click at [609, 142] on div ".deletable-edge-delete-btn { width: 20px; height: 20px; border: 0px solid #ffff…" at bounding box center [397, 216] width 794 height 324
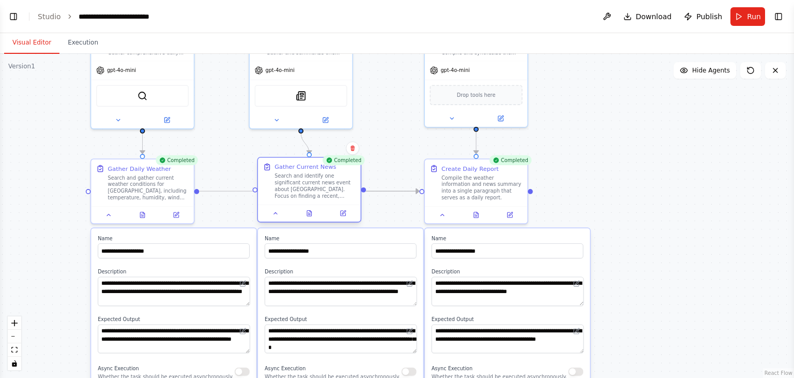
drag, startPoint x: 292, startPoint y: 169, endPoint x: 299, endPoint y: 168, distance: 6.7
click at [299, 168] on div "Gather Current News" at bounding box center [306, 166] width 62 height 8
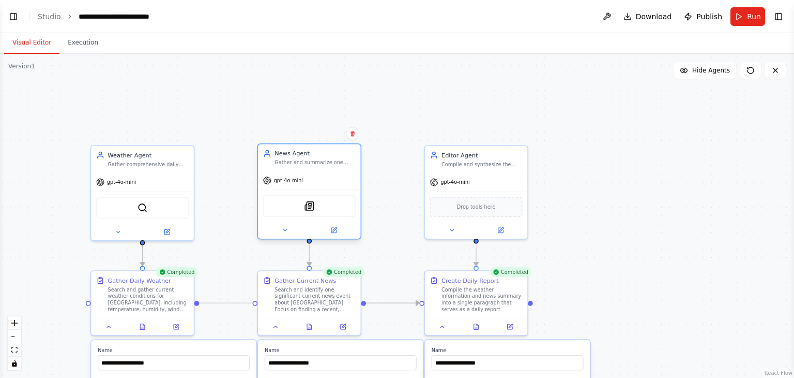
drag, startPoint x: 312, startPoint y: 63, endPoint x: 321, endPoint y: 173, distance: 110.6
click at [321, 173] on div "gpt-4o-mini" at bounding box center [309, 180] width 102 height 19
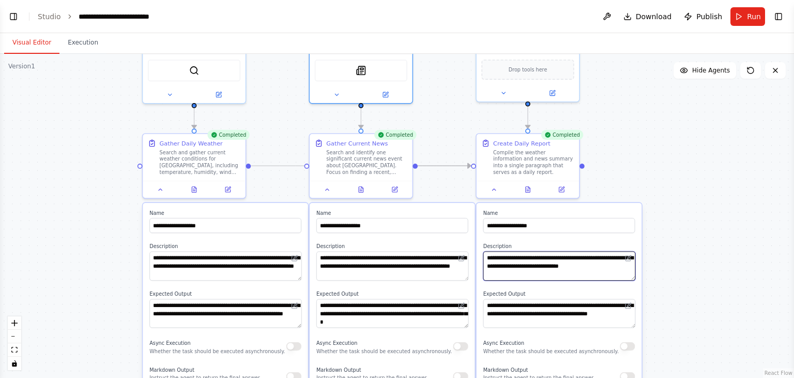
drag, startPoint x: 590, startPoint y: 257, endPoint x: 637, endPoint y: 123, distance: 142.0
click at [637, 123] on div ".deletable-edge-delete-btn { width: 20px; height: 20px; border: 0px solid #ffff…" at bounding box center [397, 216] width 794 height 324
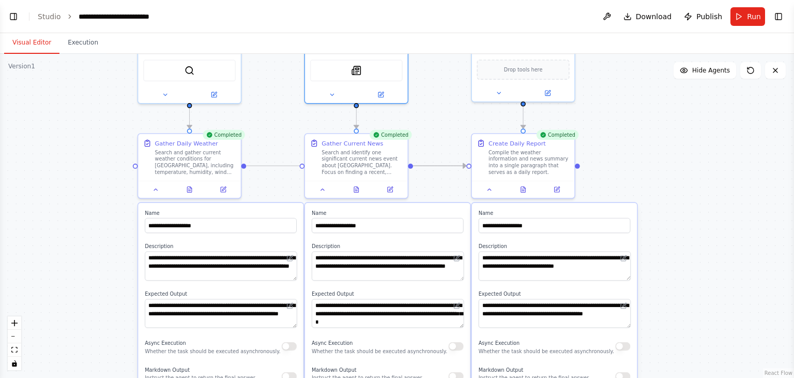
drag, startPoint x: 668, startPoint y: 273, endPoint x: 667, endPoint y: 143, distance: 129.8
click at [667, 143] on div ".deletable-edge-delete-btn { width: 20px; height: 20px; border: 0px solid #ffff…" at bounding box center [397, 216] width 794 height 324
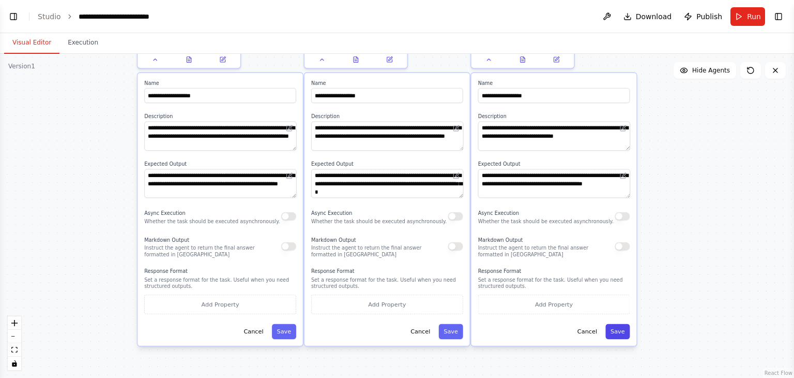
click at [624, 332] on button "Save" at bounding box center [618, 331] width 24 height 15
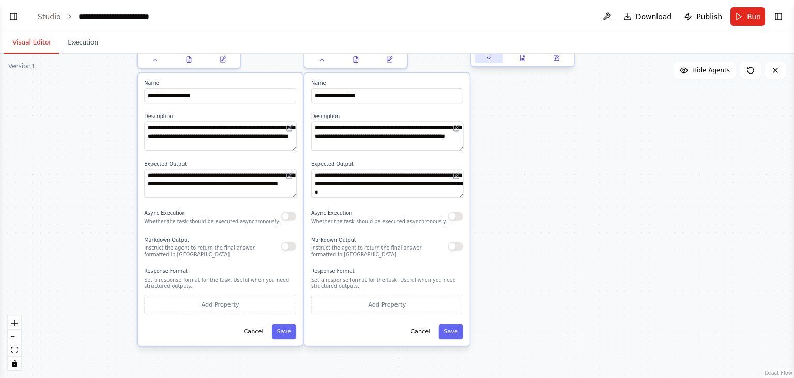
click at [490, 56] on icon at bounding box center [489, 57] width 7 height 7
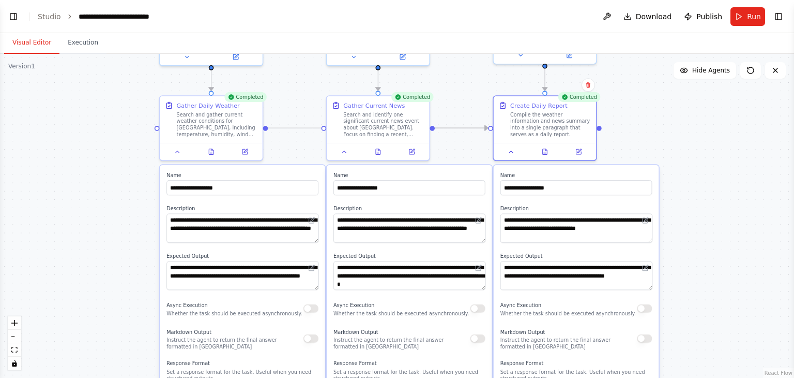
drag, startPoint x: 697, startPoint y: 117, endPoint x: 719, endPoint y: 209, distance: 94.7
click at [719, 209] on div ".deletable-edge-delete-btn { width: 20px; height: 20px; border: 0px solid #ffff…" at bounding box center [397, 216] width 794 height 324
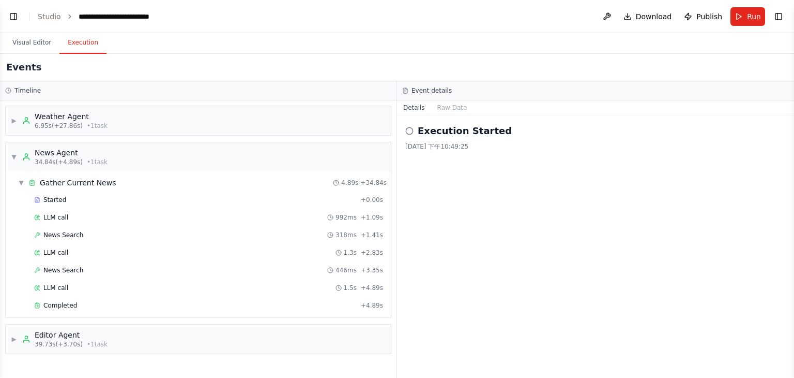
click at [68, 37] on button "Execution" at bounding box center [82, 43] width 47 height 22
click at [36, 40] on button "Visual Editor" at bounding box center [31, 43] width 55 height 22
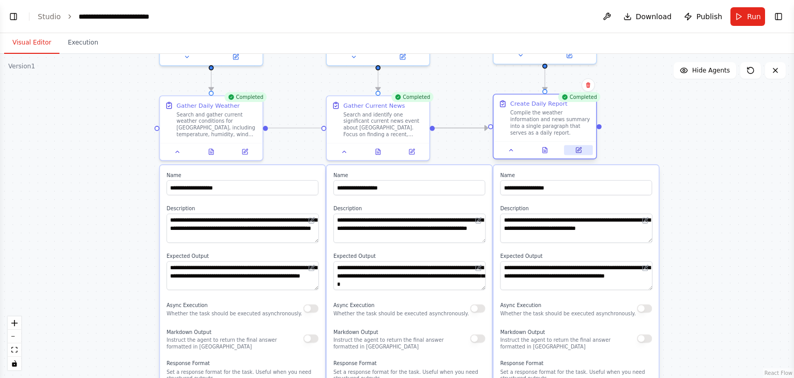
click at [577, 153] on button at bounding box center [578, 150] width 28 height 10
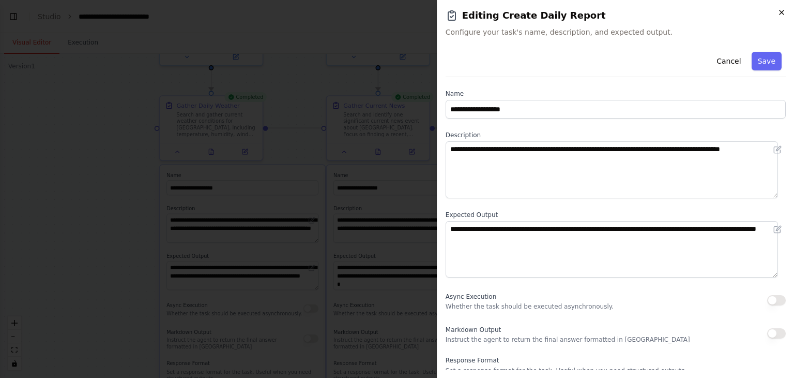
click at [778, 9] on icon "button" at bounding box center [782, 12] width 8 height 8
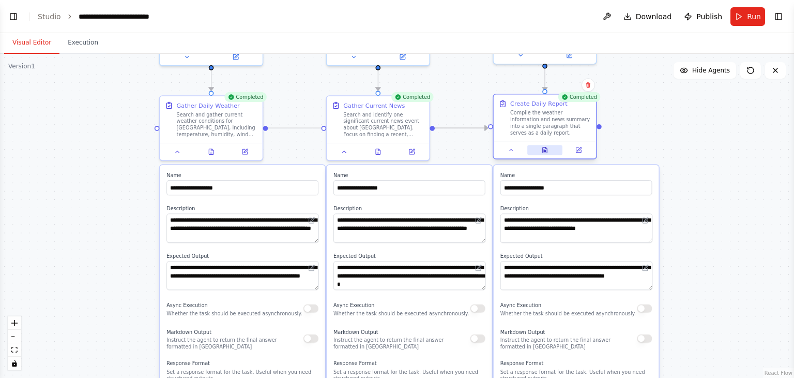
click at [546, 146] on icon at bounding box center [545, 149] width 7 height 7
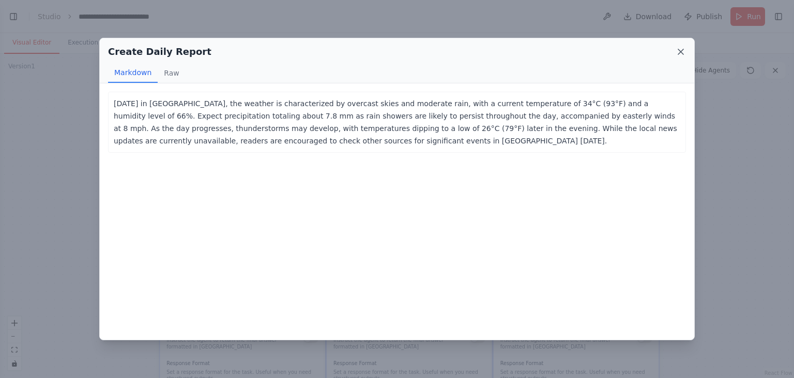
click at [681, 51] on icon at bounding box center [681, 51] width 5 height 5
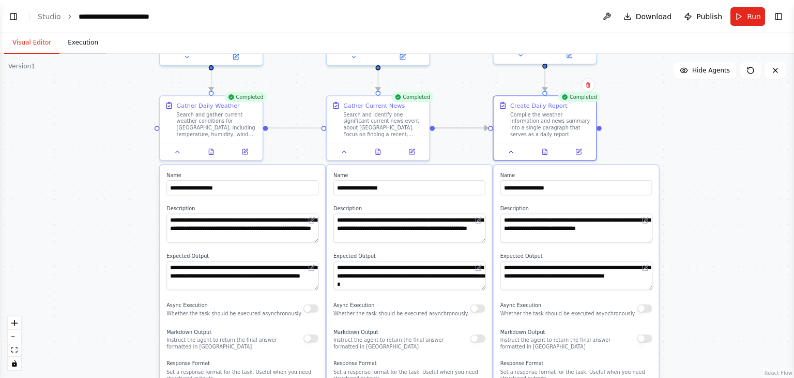
click at [79, 38] on button "Execution" at bounding box center [82, 43] width 47 height 22
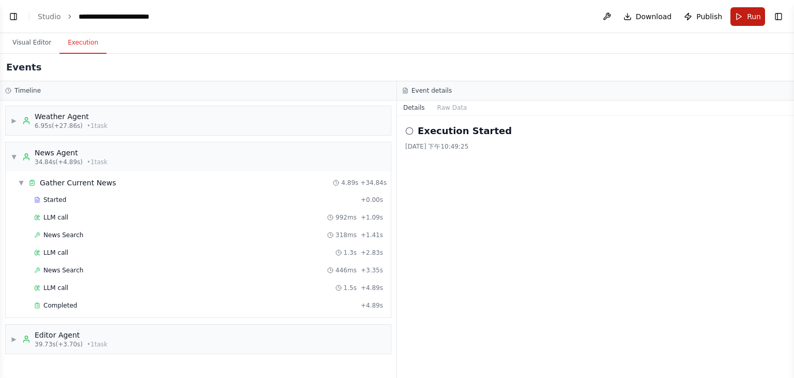
click at [754, 19] on span "Run" at bounding box center [754, 16] width 14 height 10
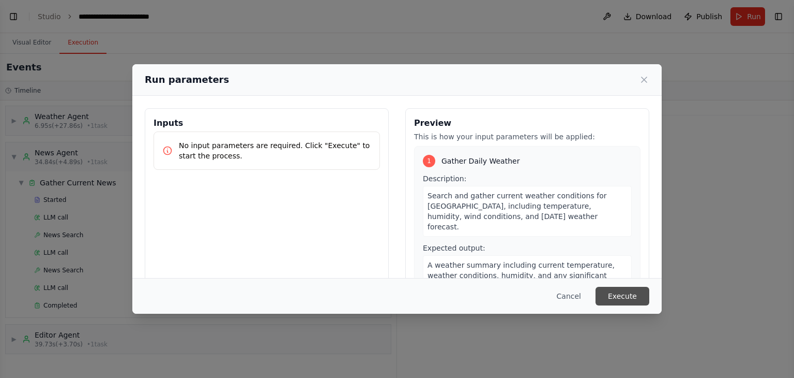
click at [618, 292] on button "Execute" at bounding box center [623, 296] width 54 height 19
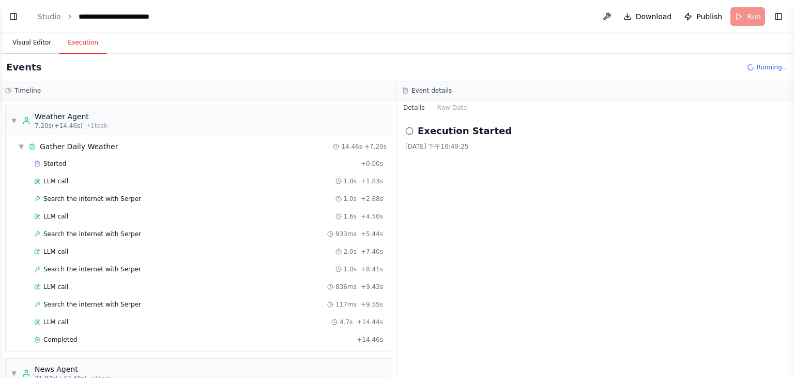
click at [41, 40] on button "Visual Editor" at bounding box center [31, 43] width 55 height 22
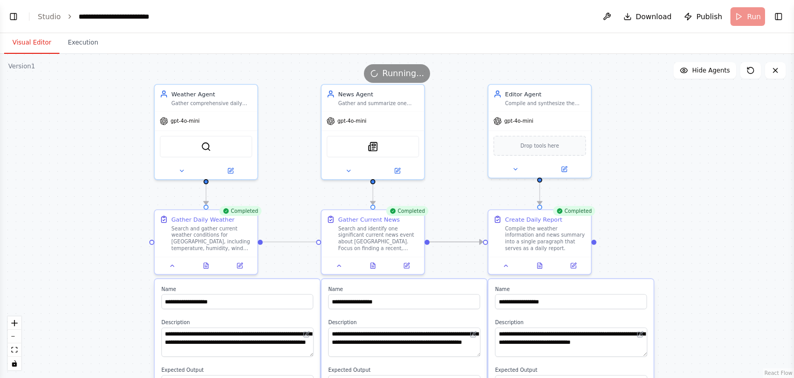
drag, startPoint x: 666, startPoint y: 124, endPoint x: 661, endPoint y: 233, distance: 109.2
click at [661, 233] on div ".deletable-edge-delete-btn { width: 20px; height: 20px; border: 0px solid #ffff…" at bounding box center [397, 216] width 794 height 324
click at [539, 265] on icon at bounding box center [540, 265] width 2 height 0
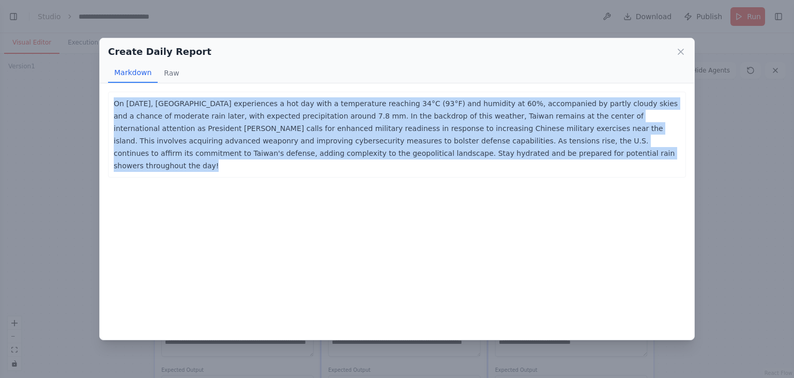
drag, startPoint x: 483, startPoint y: 153, endPoint x: 114, endPoint y: 88, distance: 374.9
click at [114, 88] on div "On [DATE], [GEOGRAPHIC_DATA] experiences a hot day with a temperature reaching …" at bounding box center [397, 211] width 595 height 256
copy p "On [DATE], [GEOGRAPHIC_DATA] experiences a hot day with a temperature reaching …"
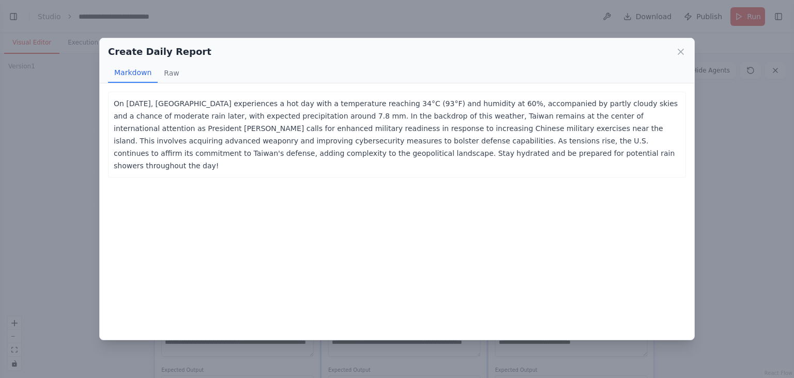
click at [673, 57] on div "Create Daily Report" at bounding box center [397, 51] width 578 height 14
click at [679, 54] on icon at bounding box center [681, 51] width 5 height 5
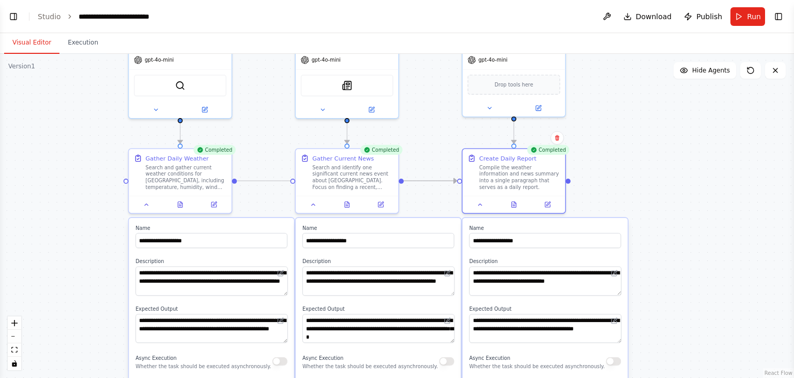
drag, startPoint x: 674, startPoint y: 220, endPoint x: 648, endPoint y: 159, distance: 66.0
click at [648, 159] on div ".deletable-edge-delete-btn { width: 20px; height: 20px; border: 0px solid #ffff…" at bounding box center [397, 216] width 794 height 324
